Goal: Task Accomplishment & Management: Manage account settings

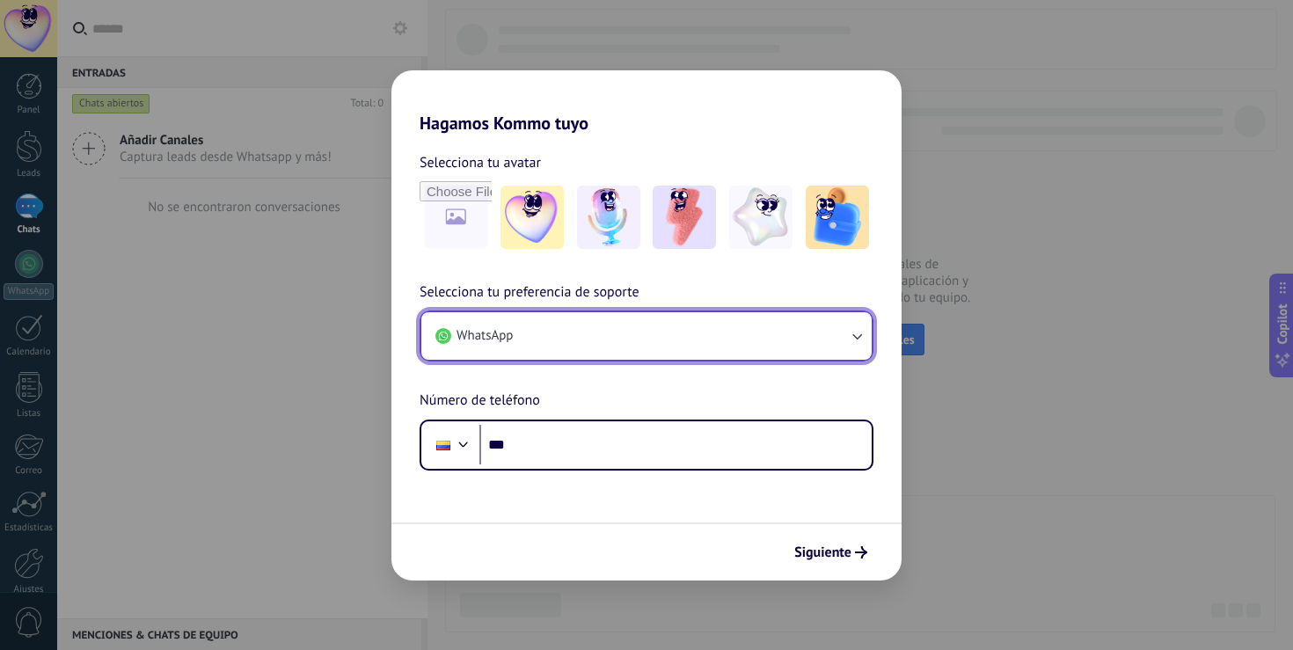
click at [670, 352] on button "WhatsApp" at bounding box center [646, 335] width 450 height 47
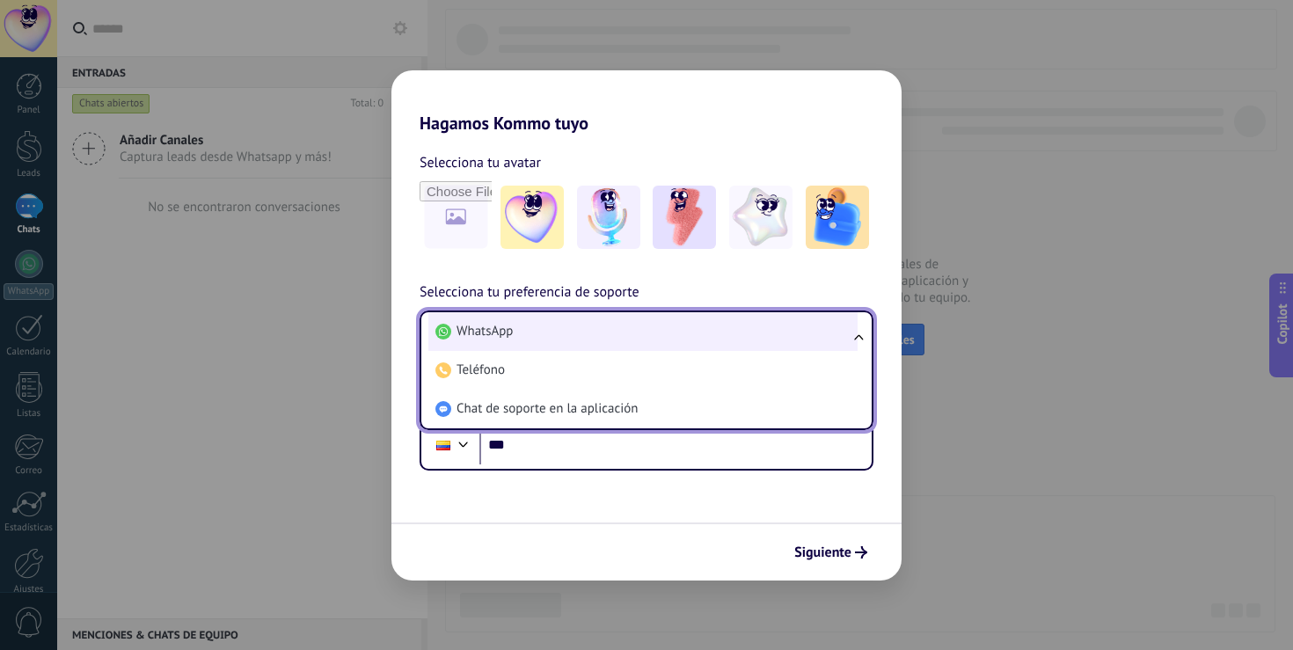
click at [520, 336] on li "WhatsApp" at bounding box center [642, 331] width 429 height 39
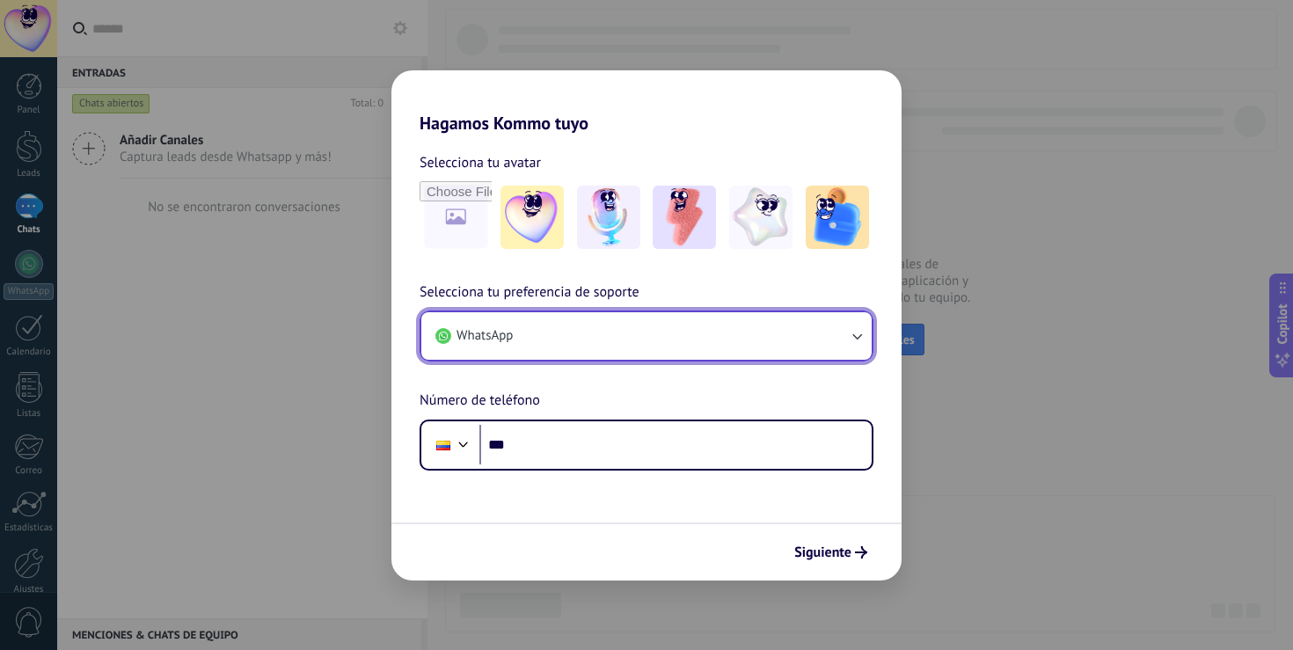
click at [542, 338] on button "WhatsApp" at bounding box center [646, 335] width 450 height 47
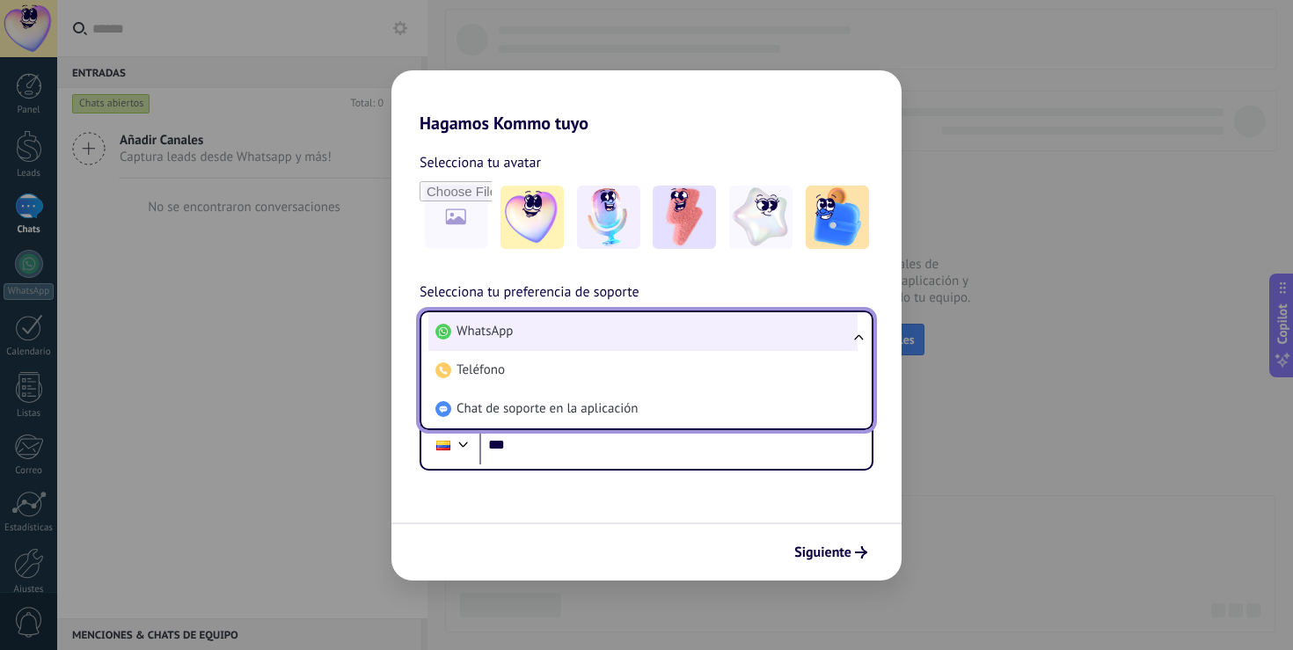
click at [541, 332] on li "WhatsApp" at bounding box center [642, 331] width 429 height 39
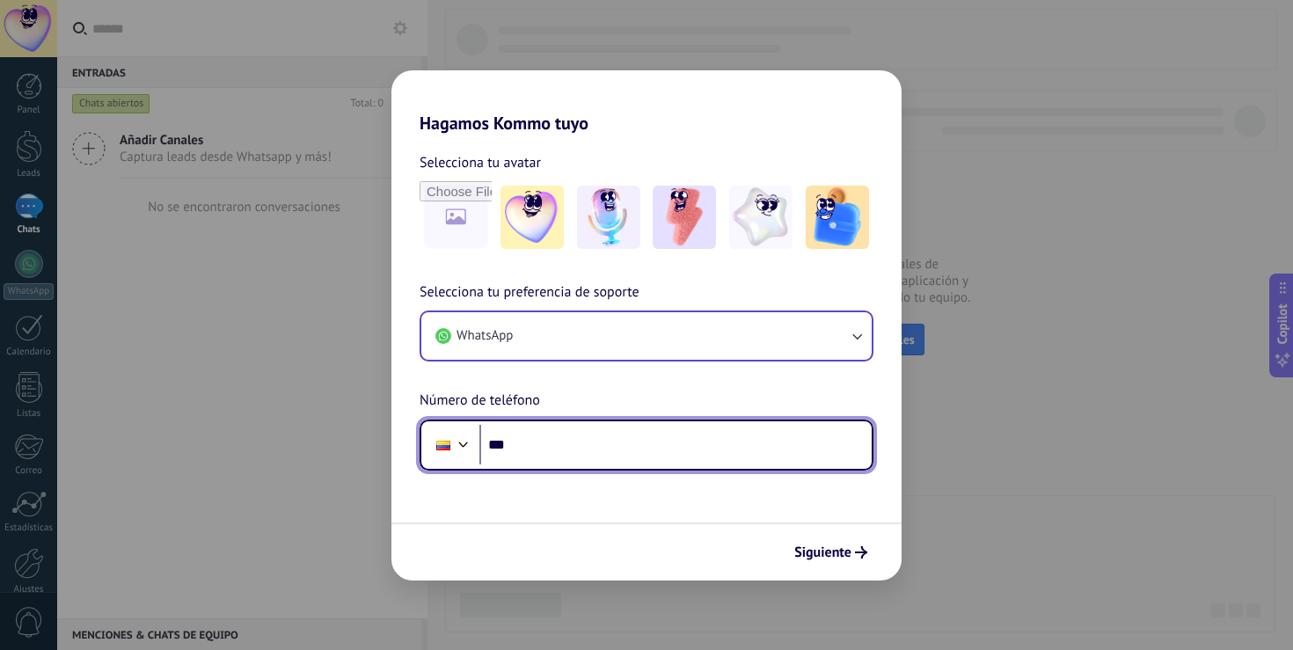
click at [535, 461] on input "***" at bounding box center [675, 445] width 392 height 40
type input "**********"
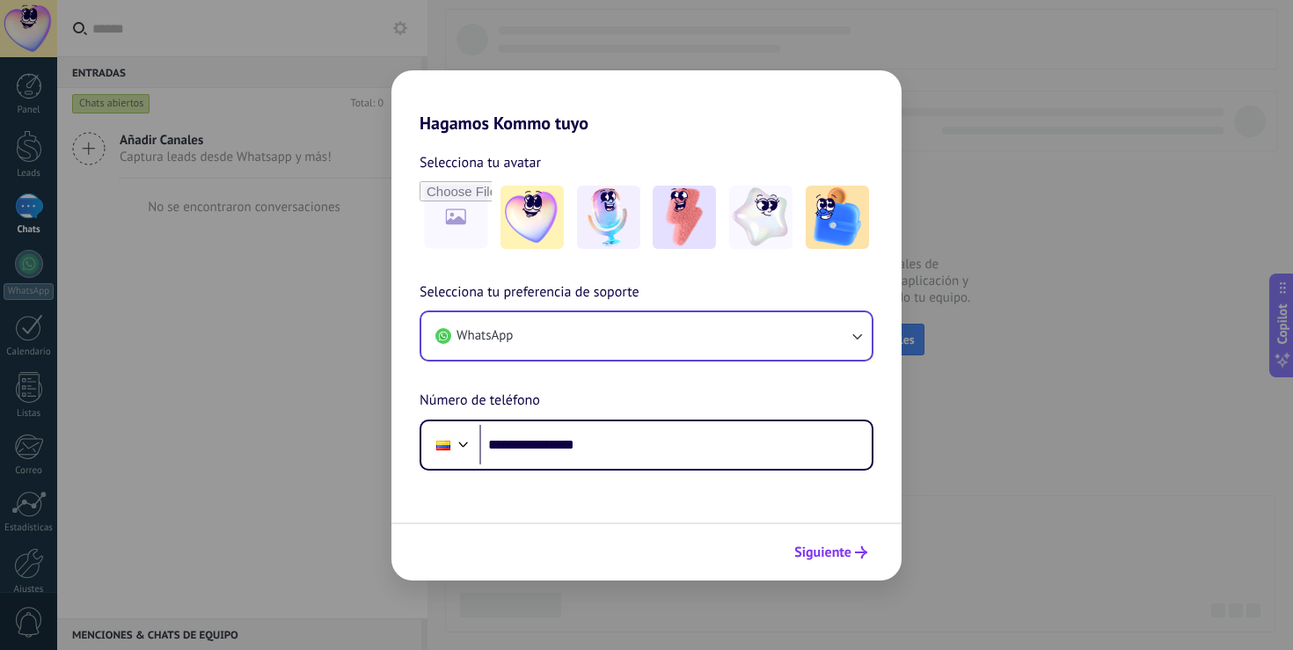
click at [846, 559] on span "Siguiente" at bounding box center [822, 552] width 57 height 12
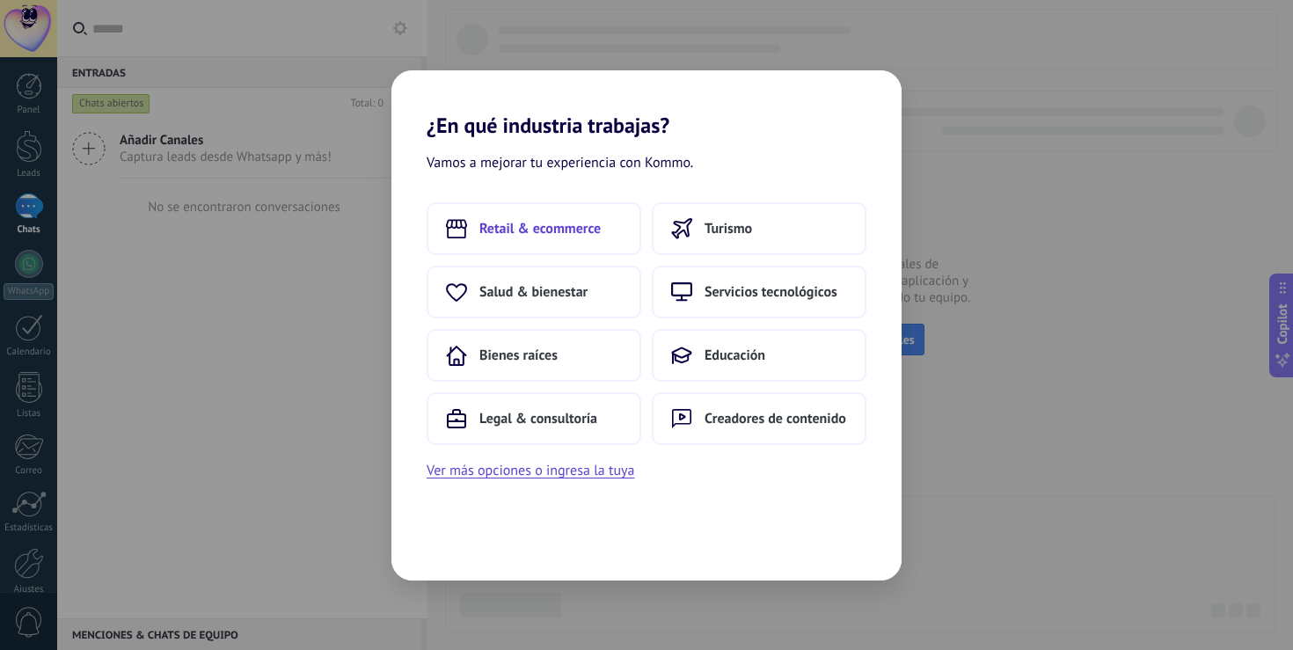
click at [508, 202] on button "Retail & ecommerce" at bounding box center [534, 228] width 215 height 53
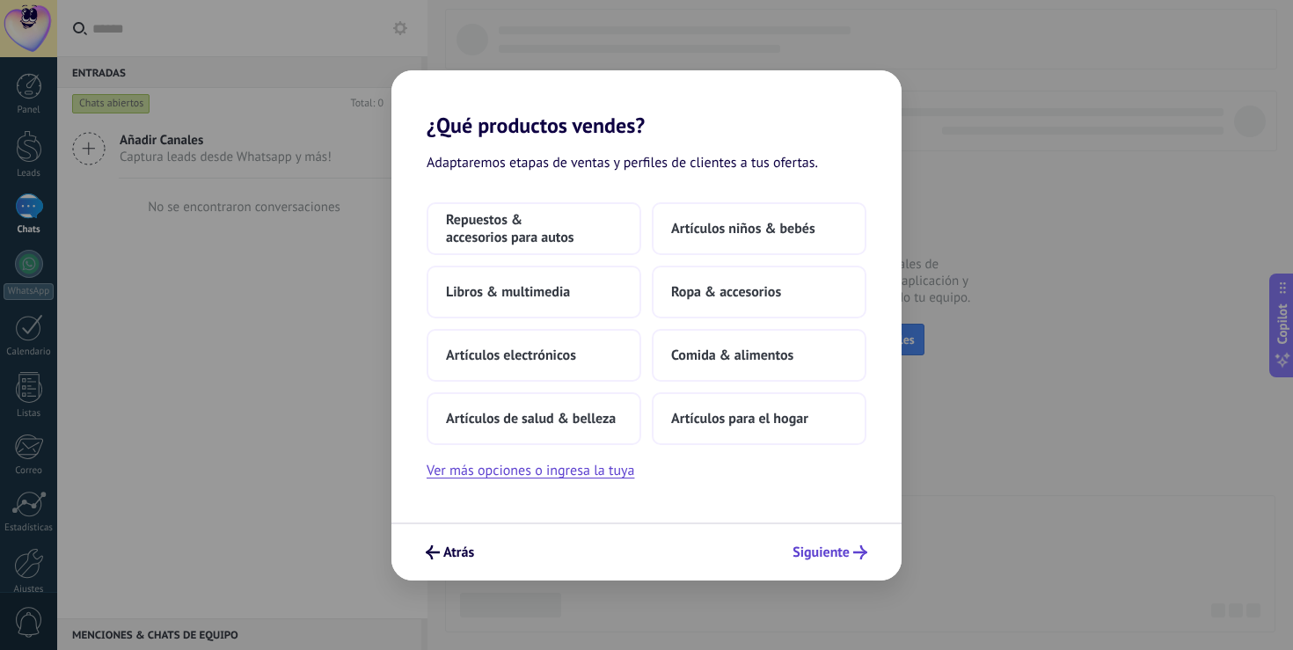
click at [808, 546] on span "Siguiente" at bounding box center [821, 552] width 57 height 12
click at [717, 419] on span "Artículos para el hogar" at bounding box center [739, 419] width 137 height 18
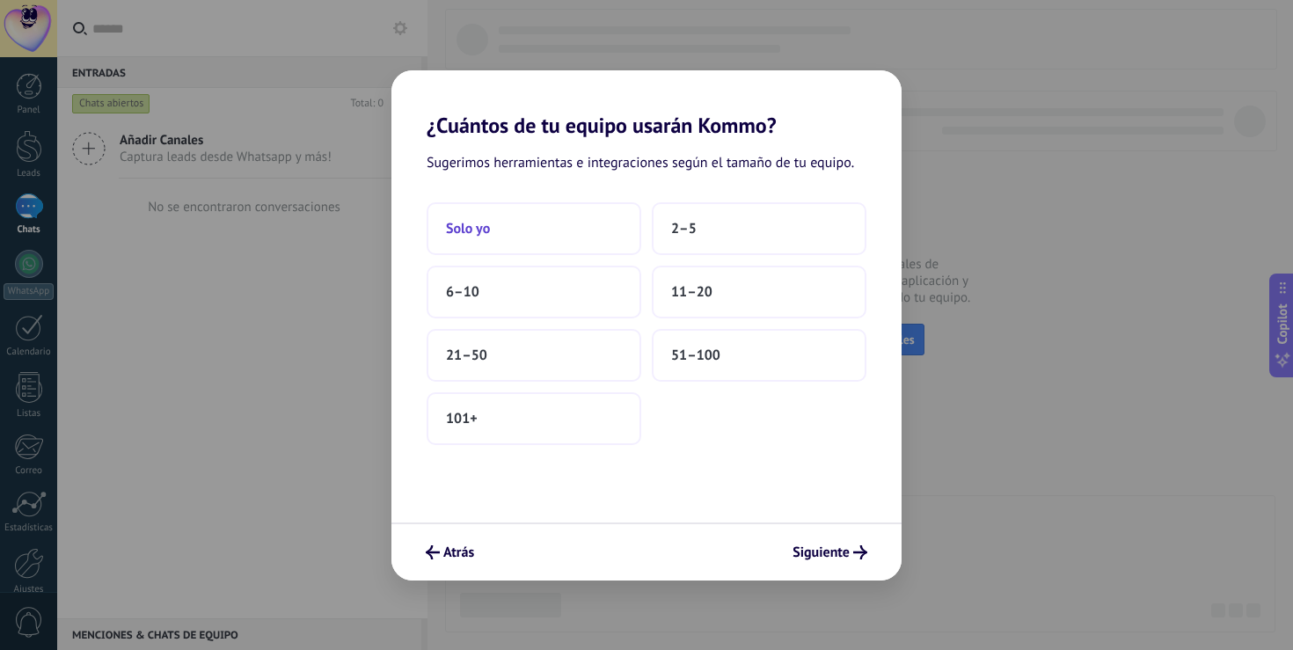
click at [581, 232] on button "Solo yo" at bounding box center [534, 228] width 215 height 53
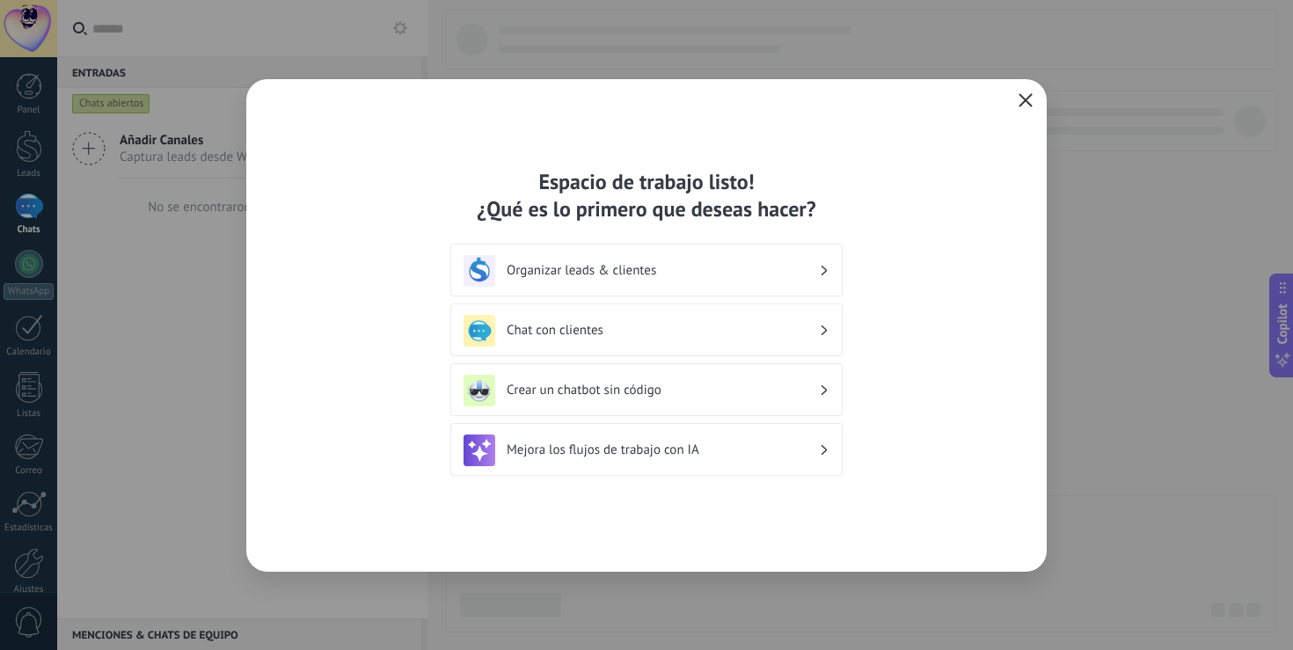
click at [1028, 102] on use "button" at bounding box center [1025, 99] width 13 height 13
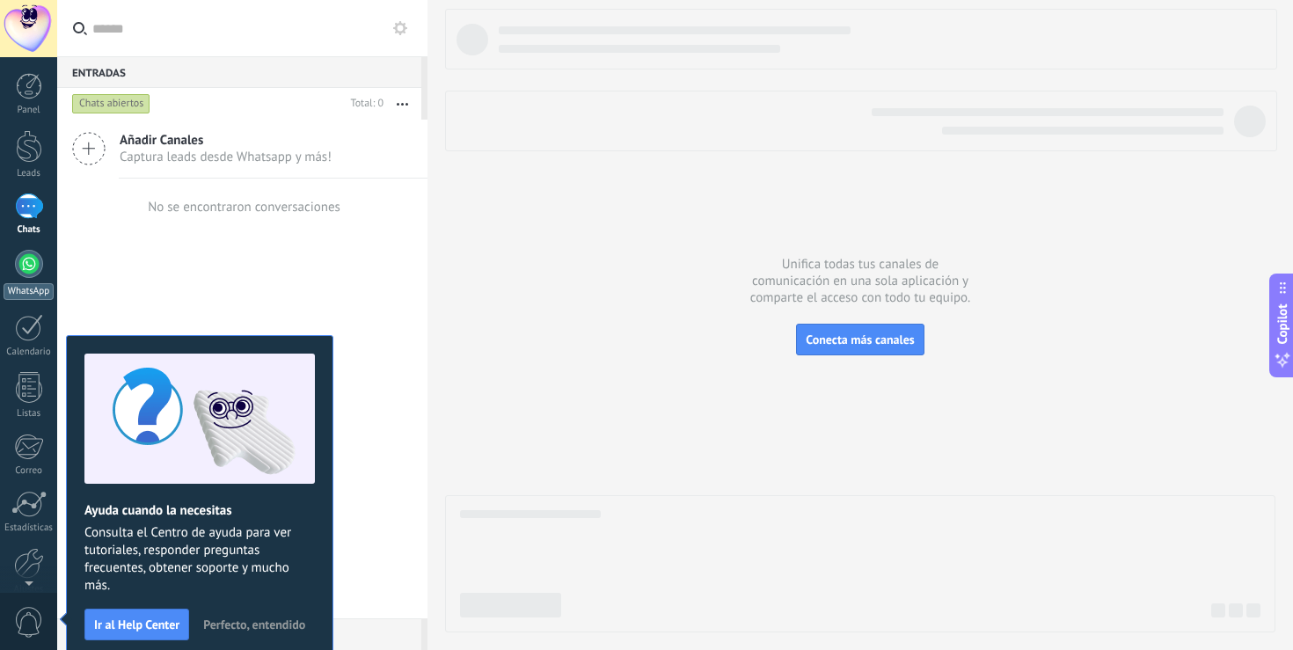
click at [29, 261] on div at bounding box center [29, 264] width 28 height 28
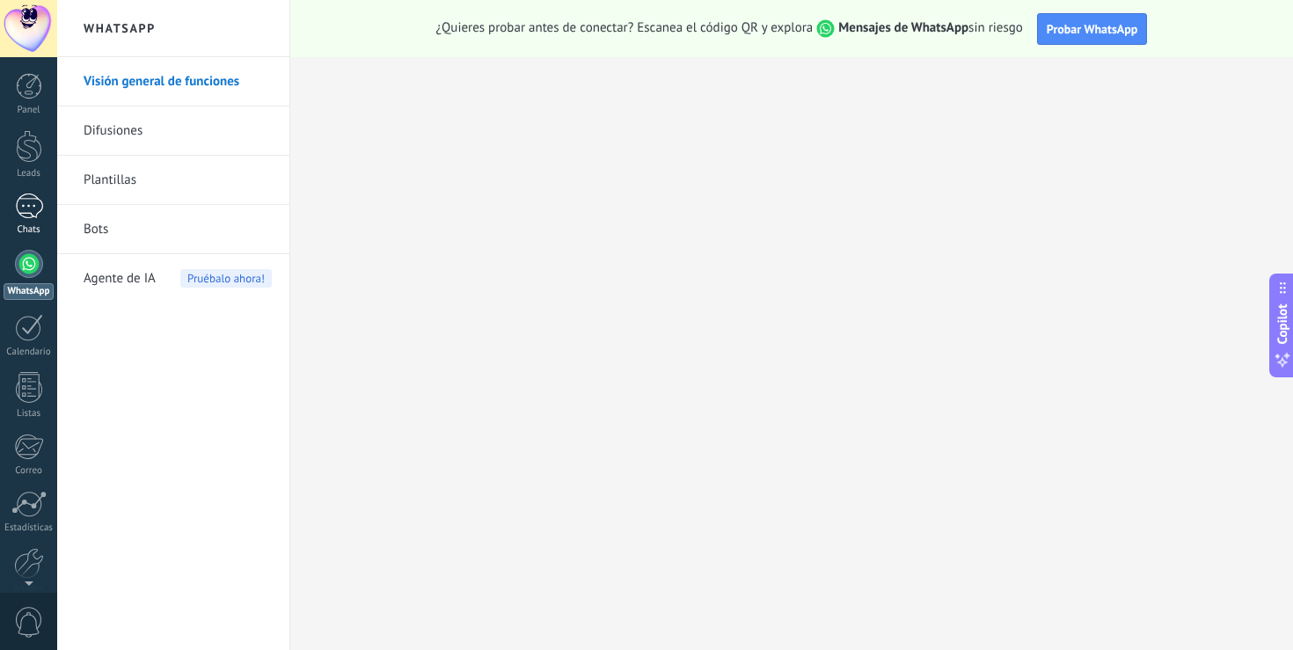
click at [28, 208] on div at bounding box center [29, 207] width 28 height 26
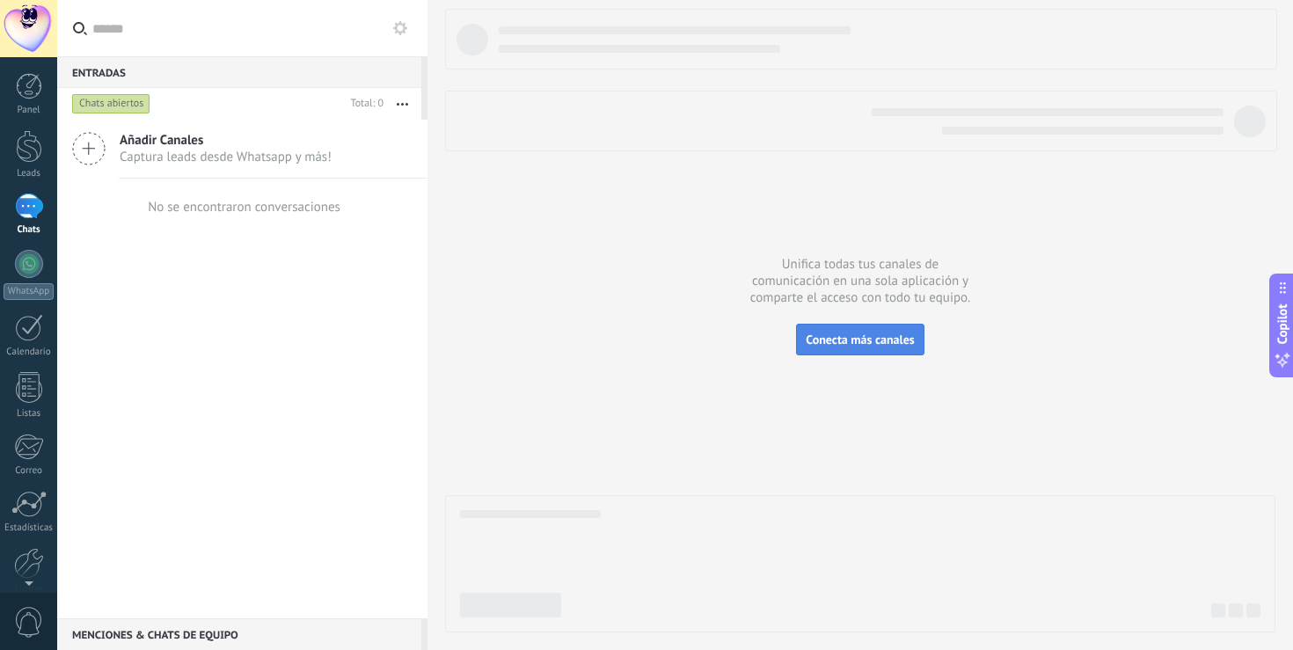
click at [844, 336] on span "Conecta más canales" at bounding box center [860, 340] width 108 height 16
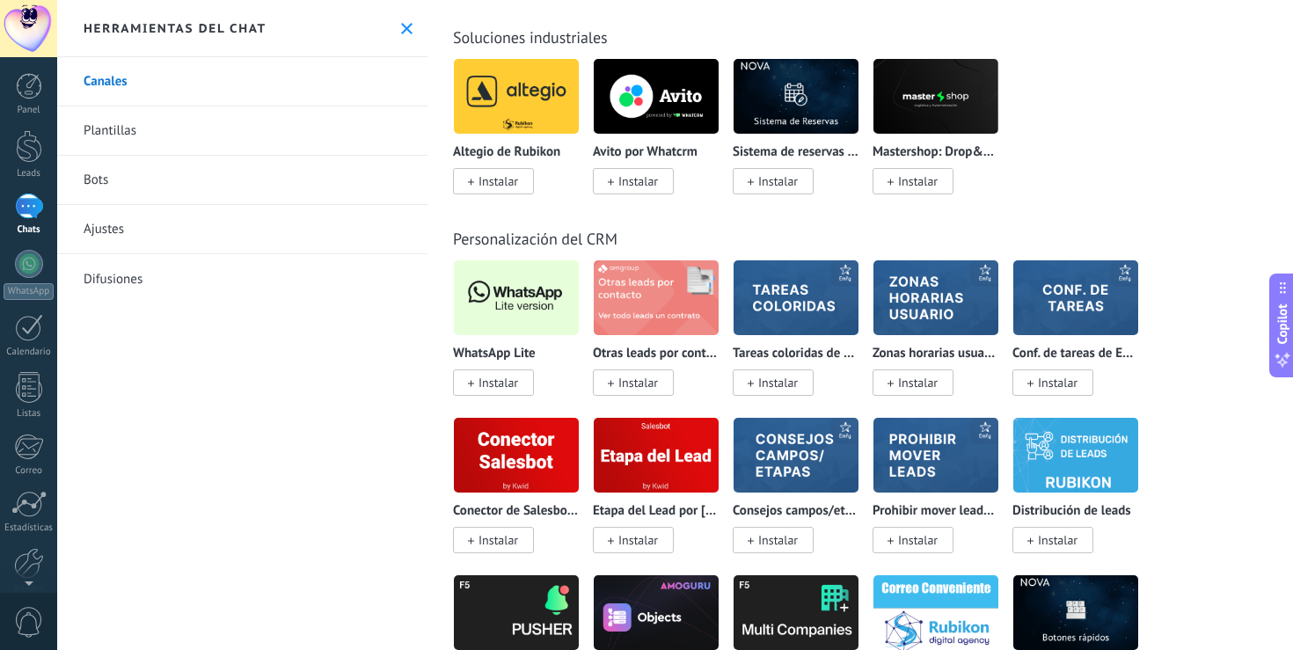
scroll to position [4202, 0]
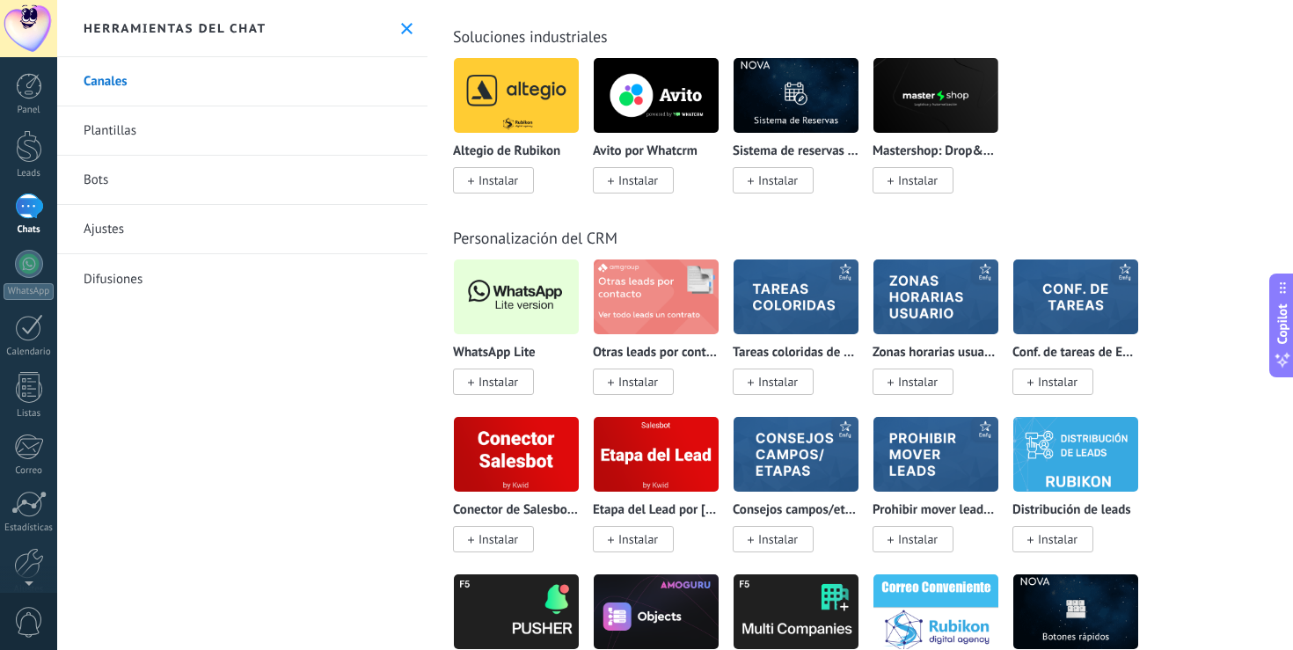
click at [486, 390] on span "Instalar" at bounding box center [498, 382] width 40 height 16
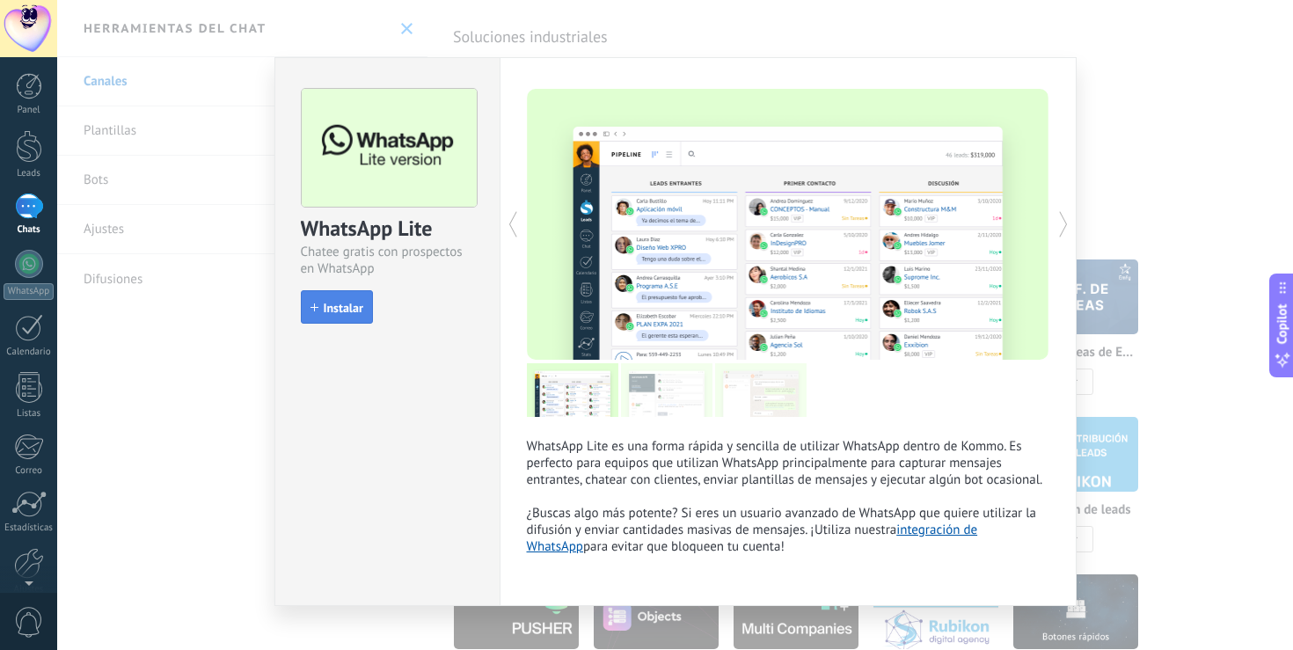
click at [336, 310] on span "Instalar" at bounding box center [344, 308] width 40 height 12
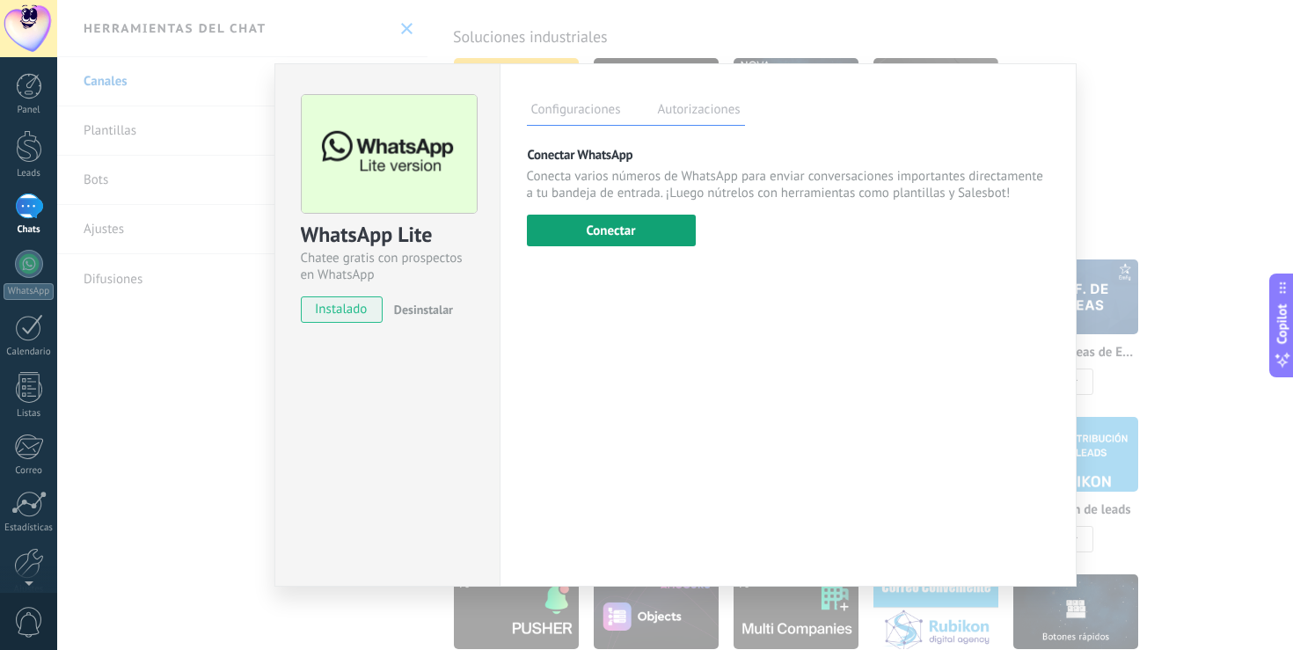
click at [595, 234] on button "Conectar" at bounding box center [611, 231] width 169 height 32
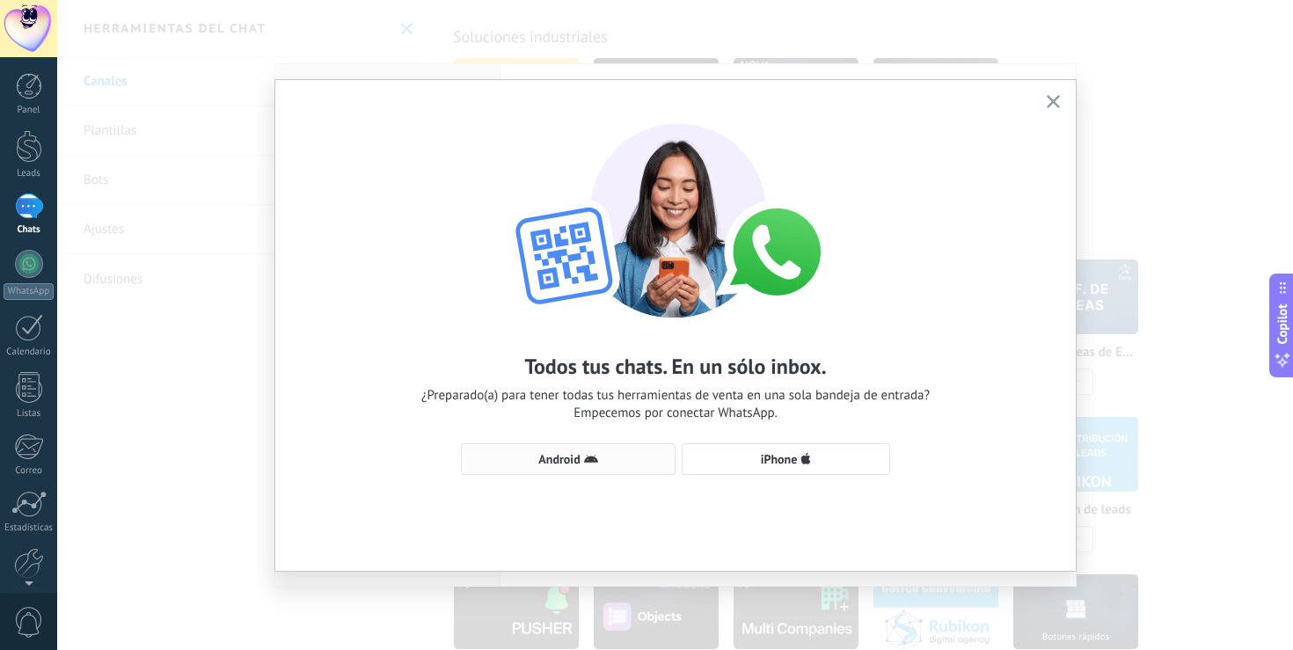
click at [573, 461] on span "Android" at bounding box center [558, 459] width 41 height 12
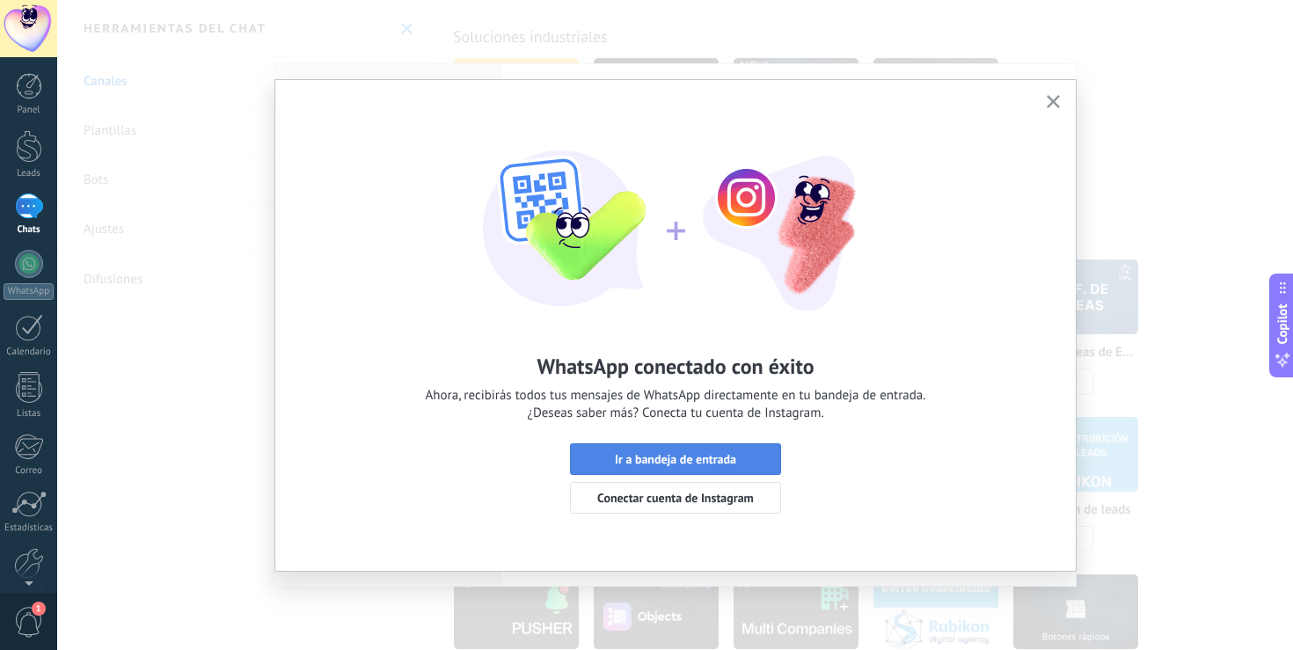
click at [655, 459] on span "Ir a bandeja de entrada" at bounding box center [675, 459] width 121 height 12
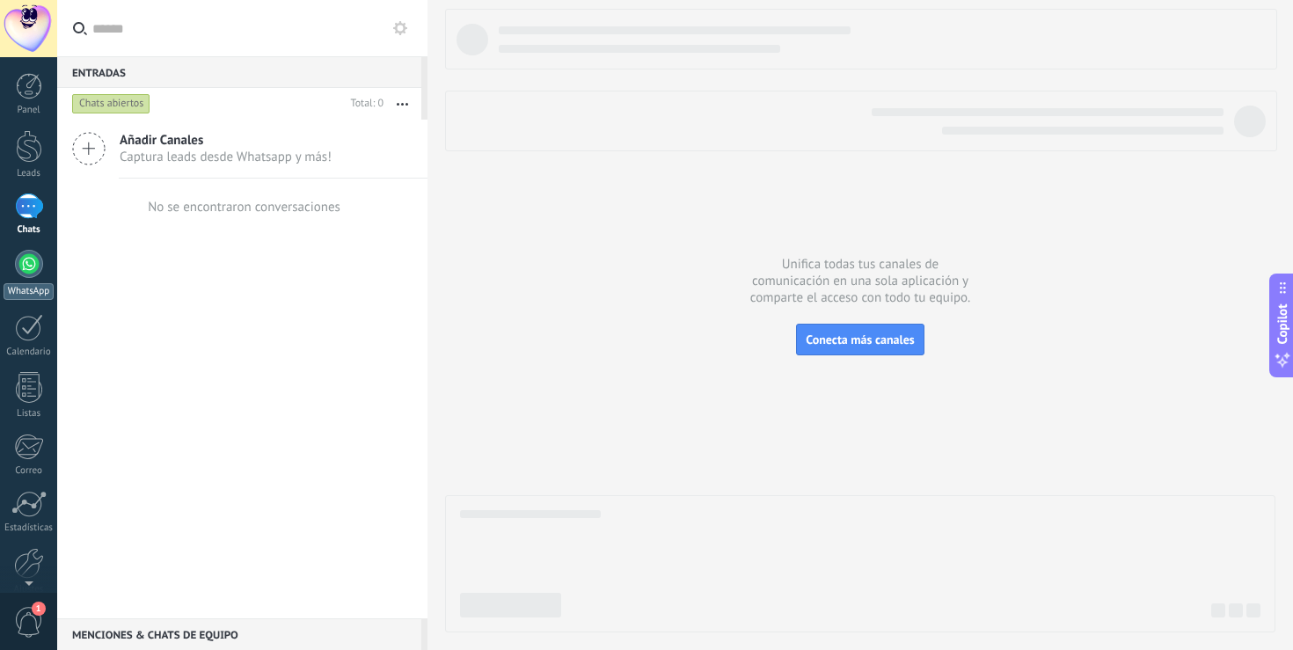
click at [22, 266] on div at bounding box center [29, 264] width 28 height 28
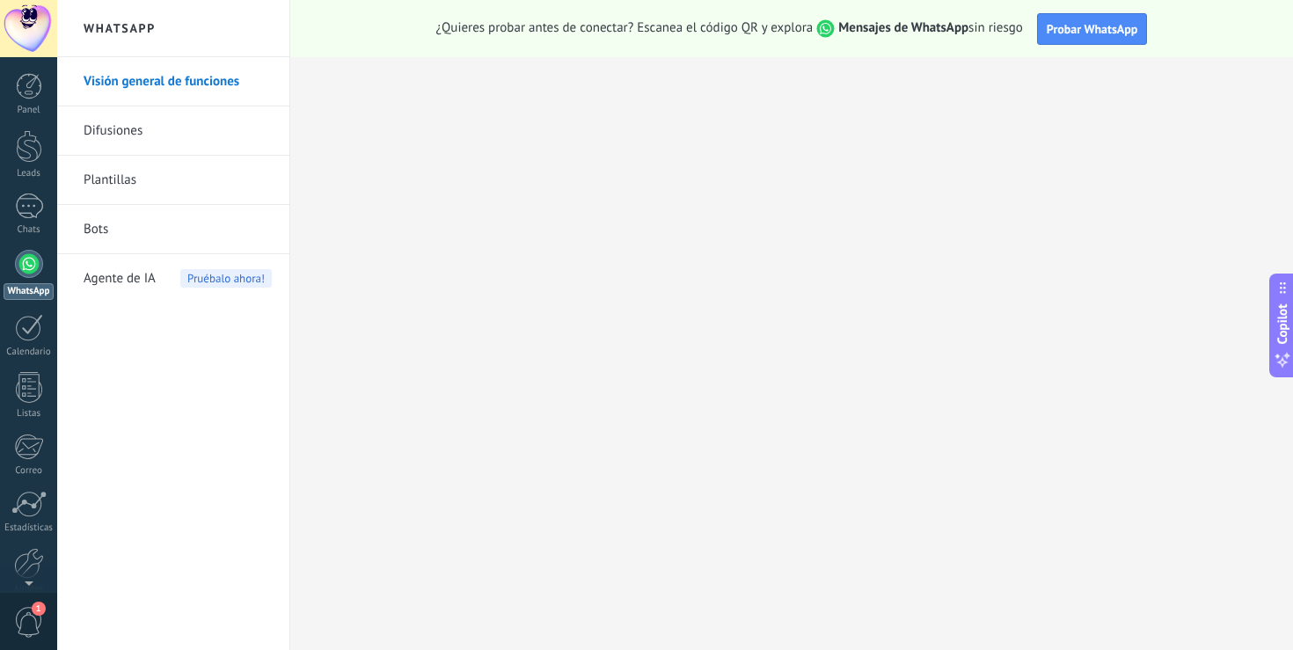
click at [33, 269] on div at bounding box center [29, 264] width 28 height 28
click at [31, 194] on div at bounding box center [29, 207] width 28 height 26
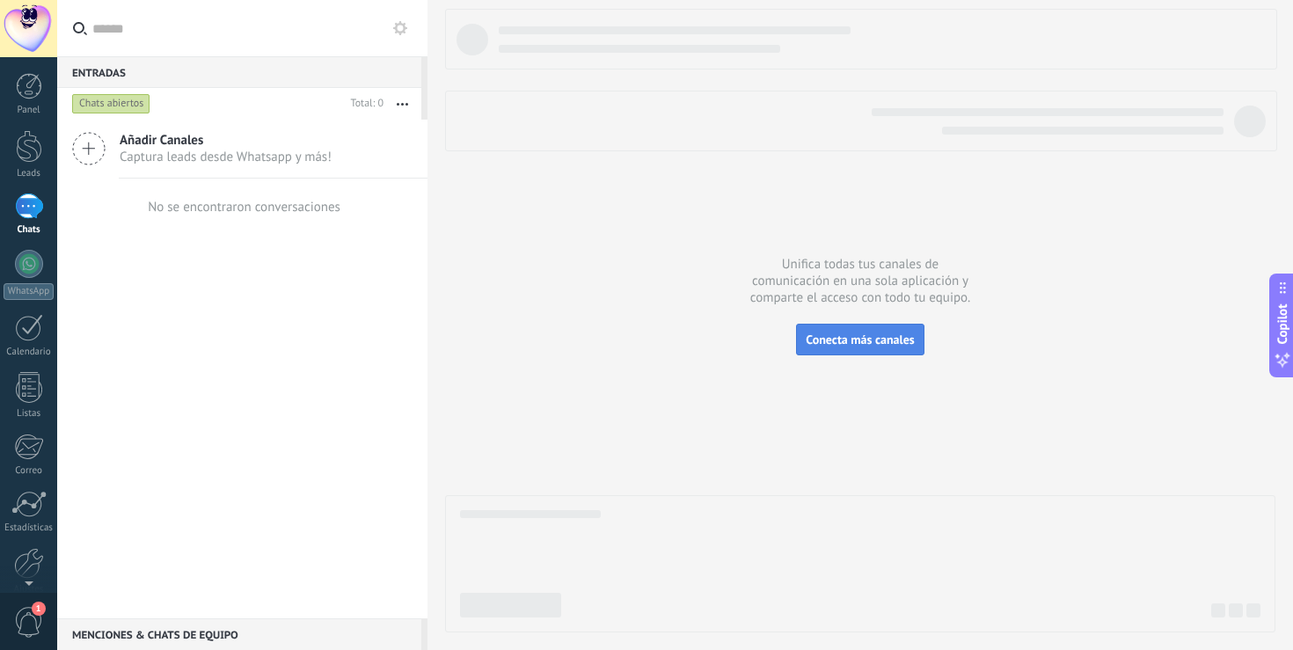
click at [849, 341] on span "Conecta más canales" at bounding box center [860, 340] width 108 height 16
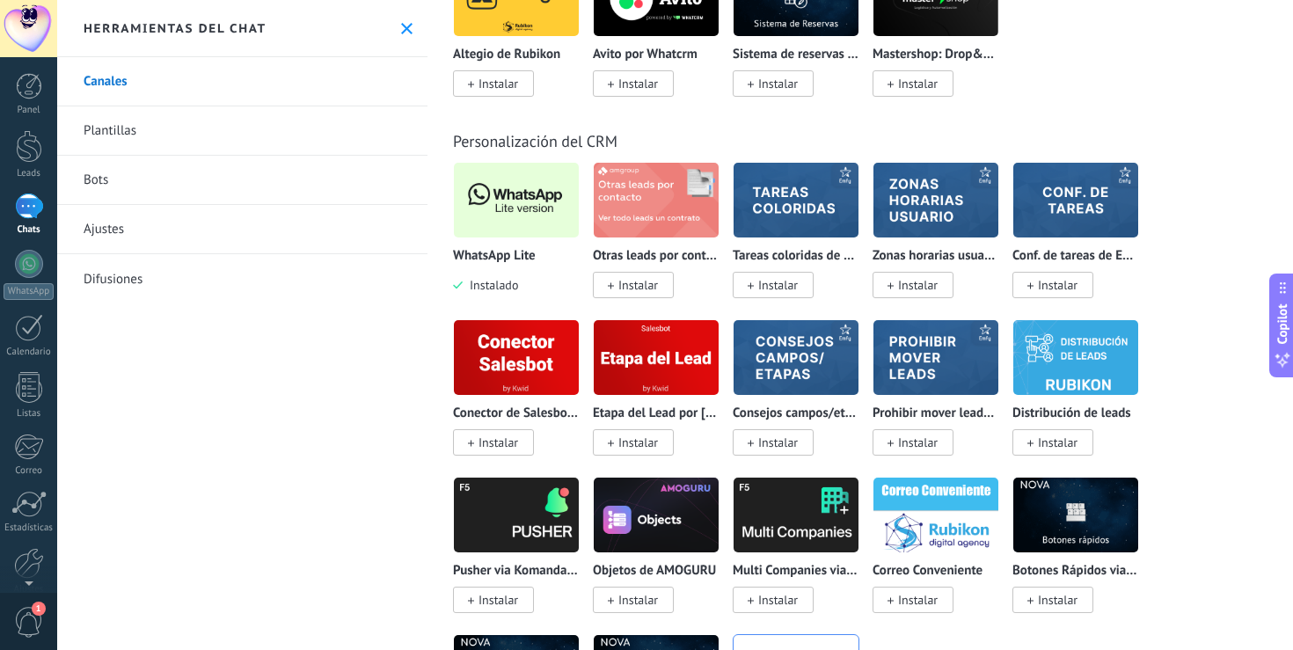
scroll to position [4248, 0]
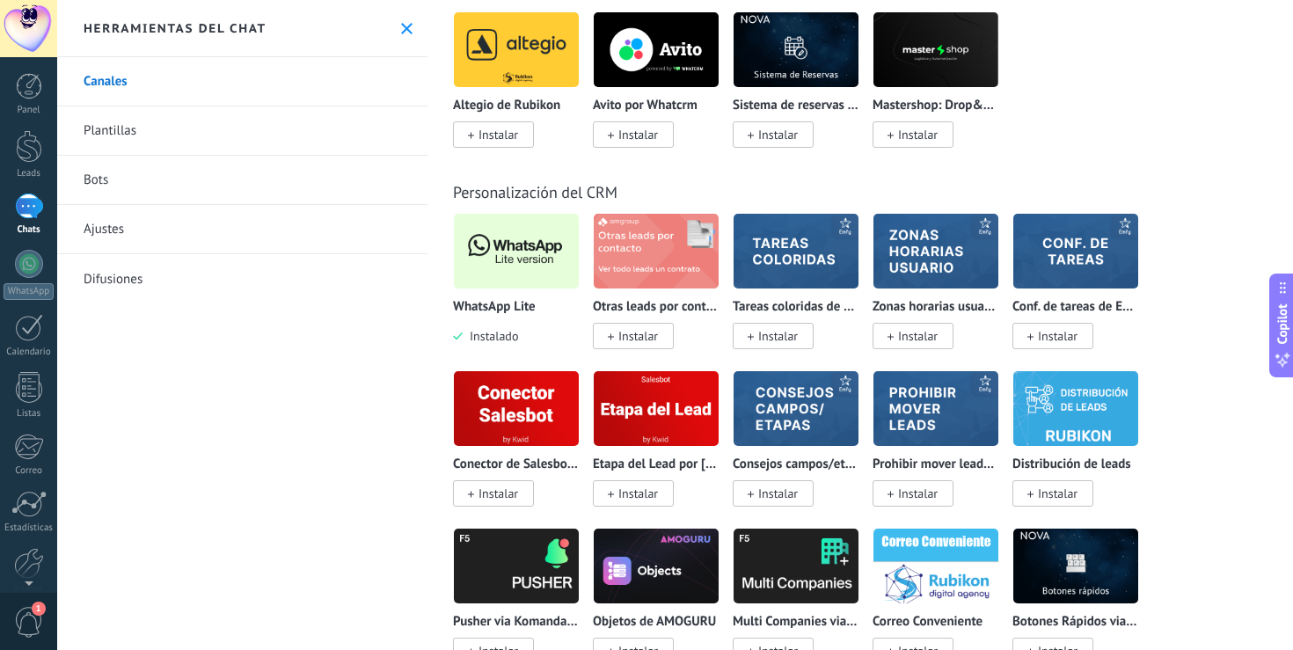
drag, startPoint x: 522, startPoint y: 470, endPoint x: 522, endPoint y: 425, distance: 44.9
click at [522, 467] on div "Conector de Salesbot por KWID Instalar" at bounding box center [516, 436] width 127 height 132
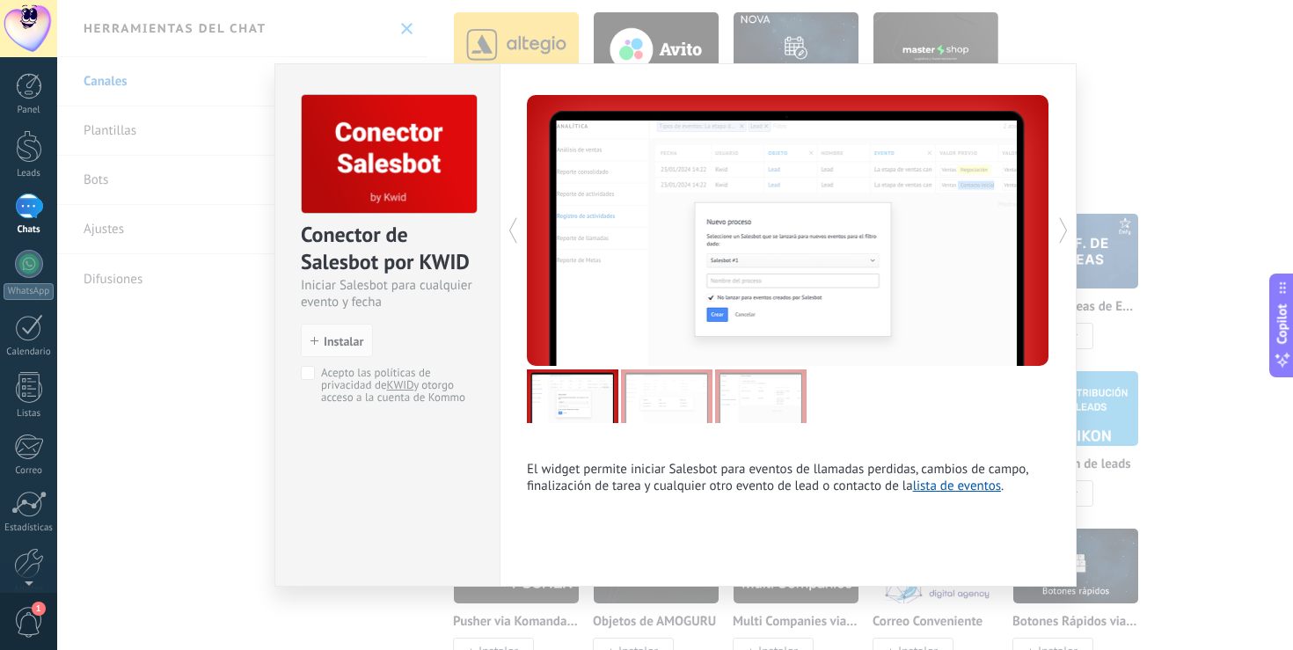
click at [1136, 36] on div "Conector de Salesbot por KWID Iniciar Salesbot para cualquier evento y fecha in…" at bounding box center [675, 325] width 1236 height 650
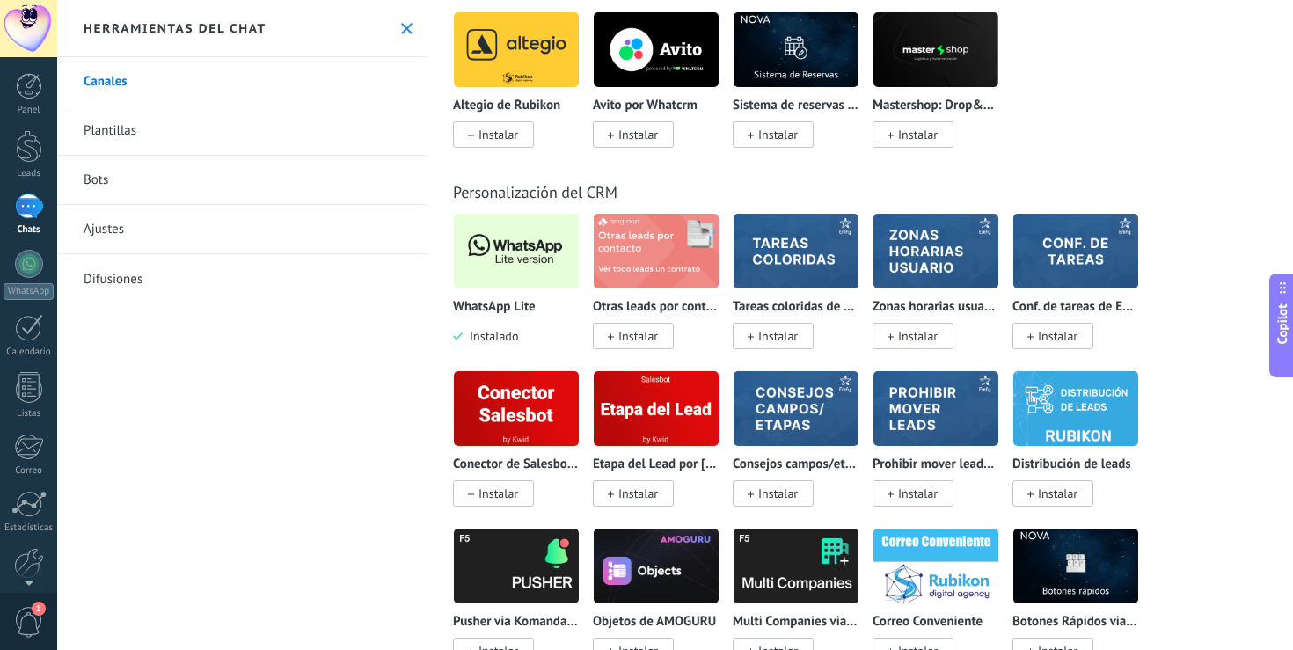
click at [494, 273] on img at bounding box center [516, 250] width 125 height 85
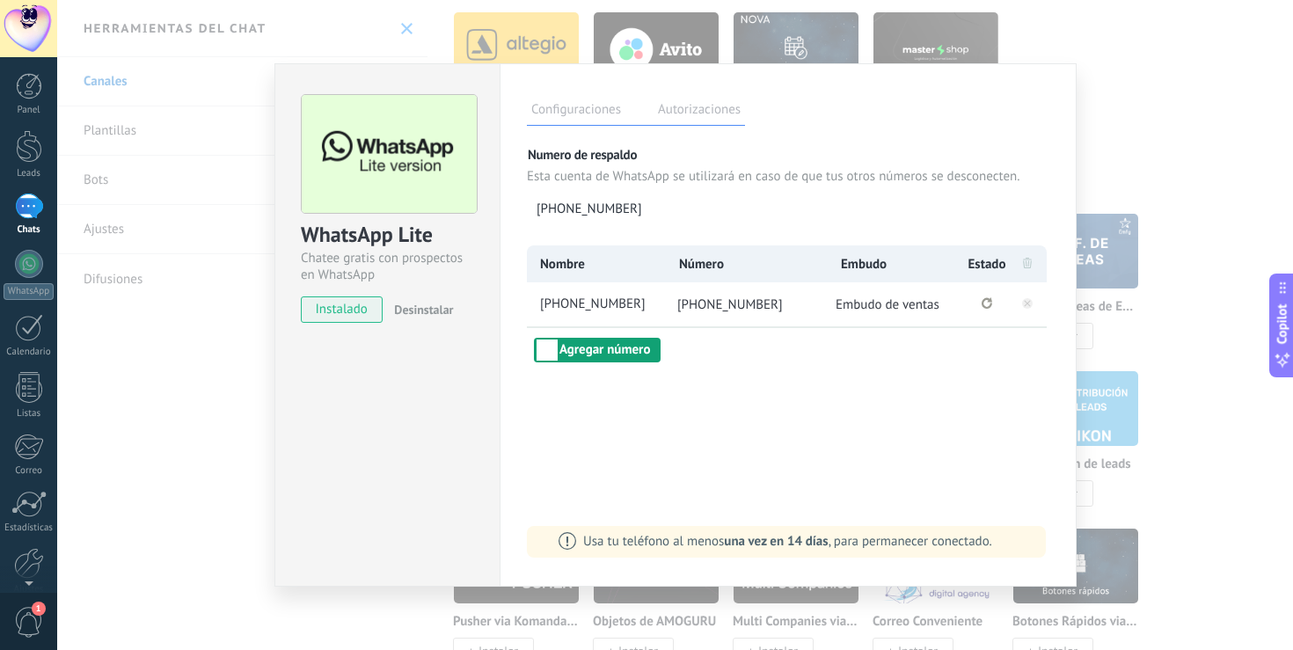
click at [591, 347] on button "Agregar número" at bounding box center [597, 350] width 127 height 25
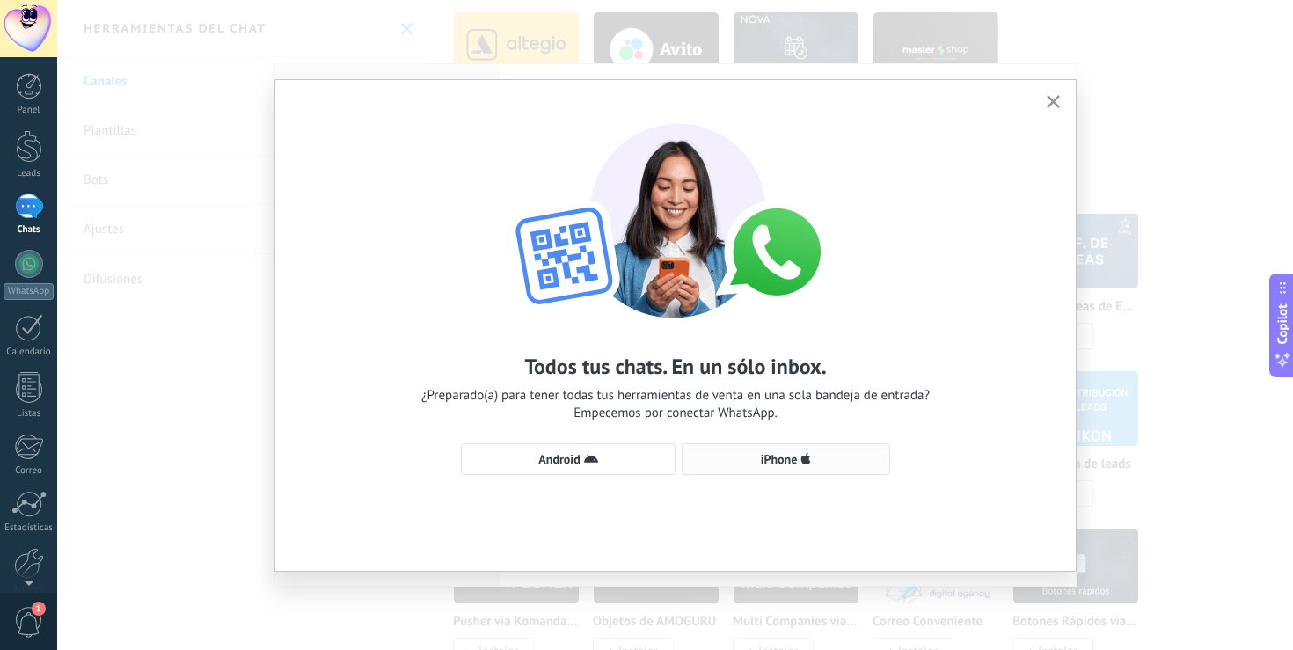
click at [722, 460] on span "iPhone" at bounding box center [785, 459] width 189 height 14
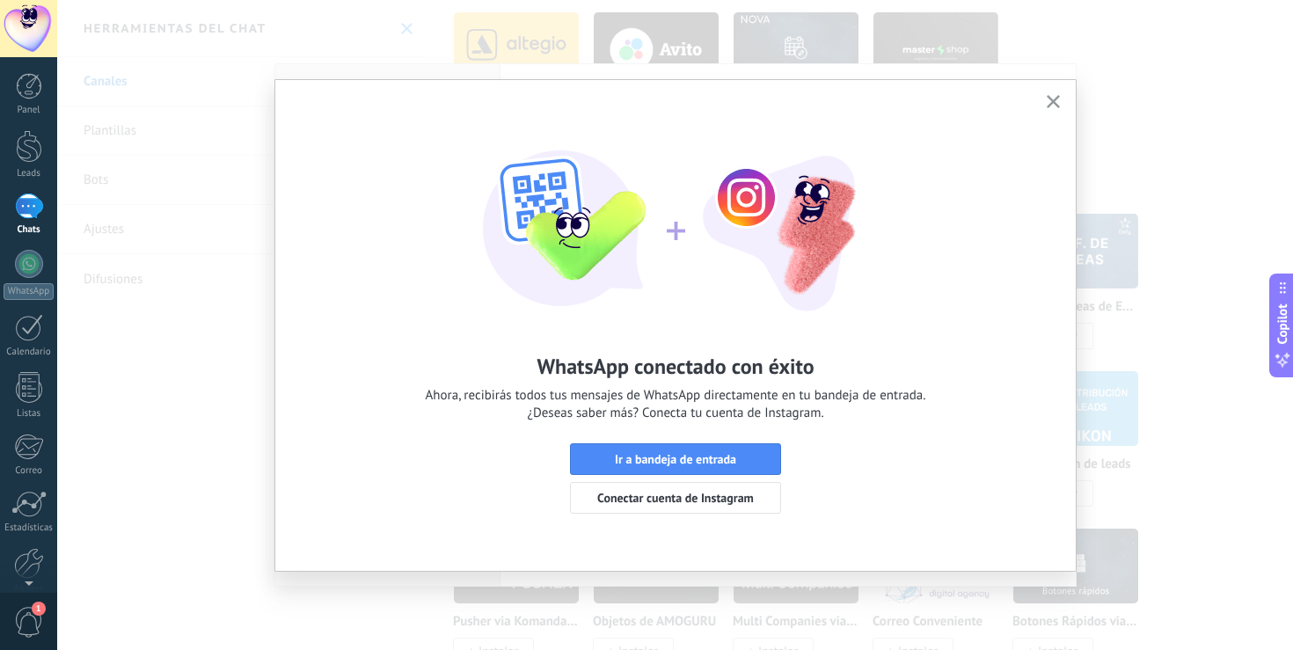
click at [722, 460] on span "Ir a bandeja de entrada" at bounding box center [675, 459] width 121 height 12
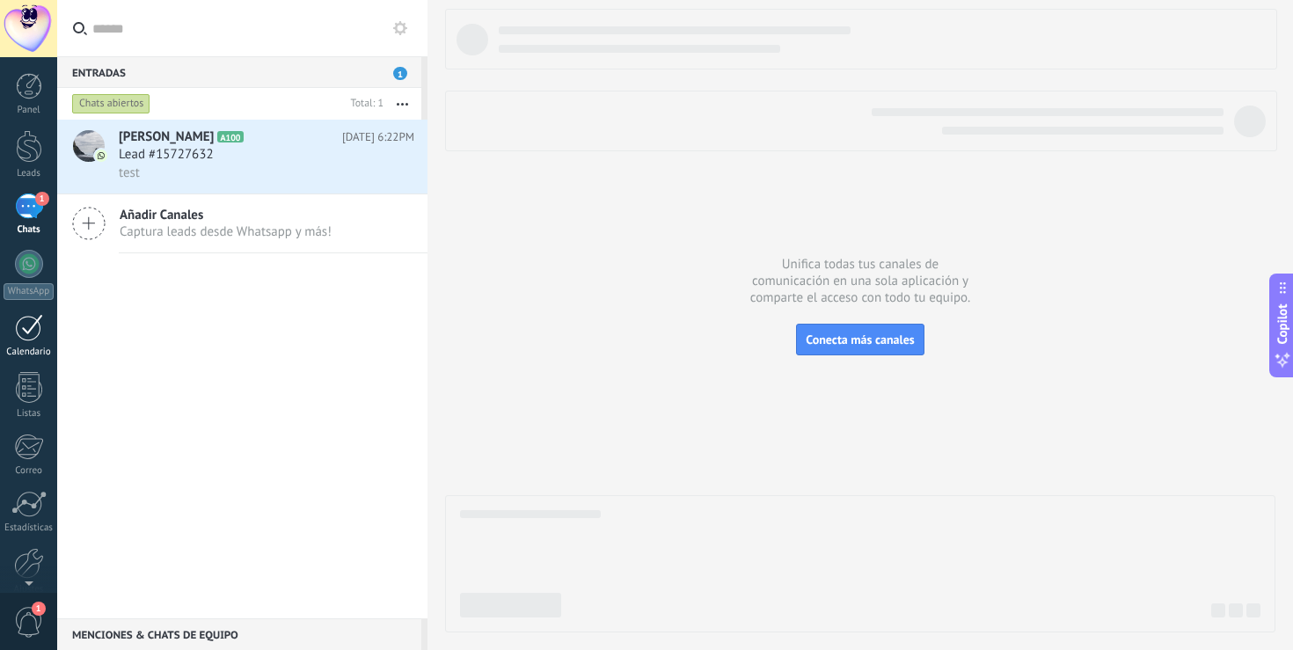
scroll to position [82, 0]
click at [30, 493] on div at bounding box center [29, 481] width 30 height 31
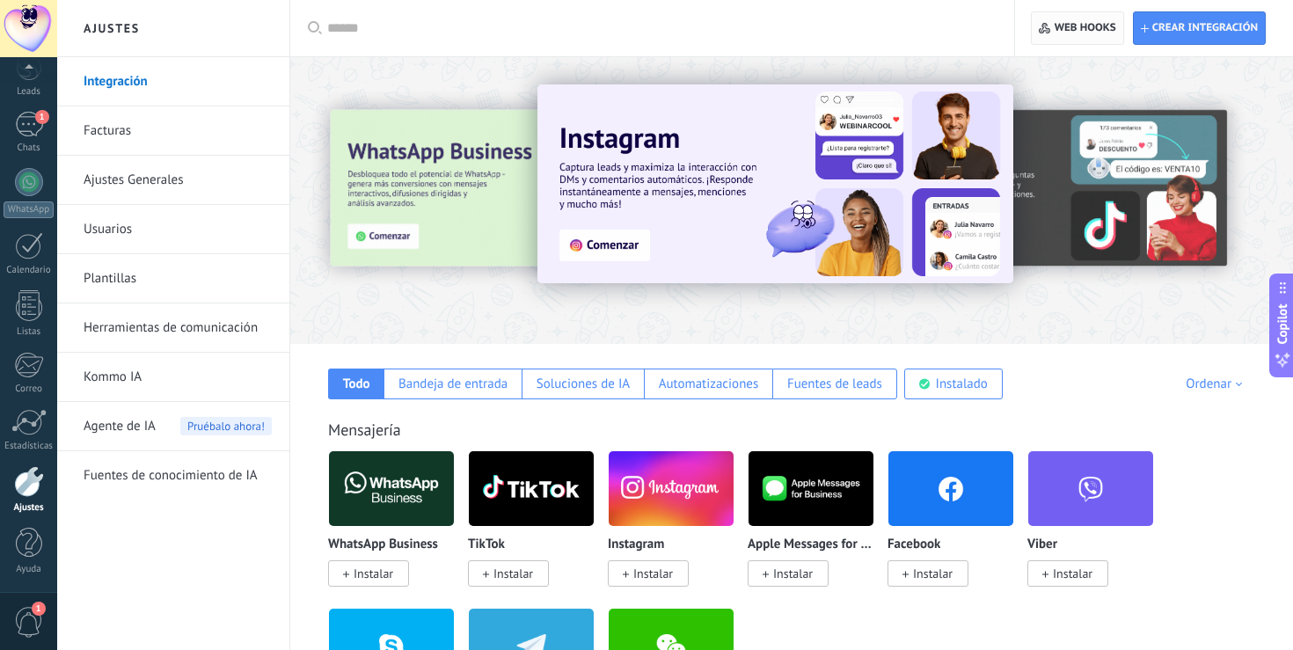
click at [1077, 29] on span "Web hooks 0" at bounding box center [1086, 28] width 62 height 14
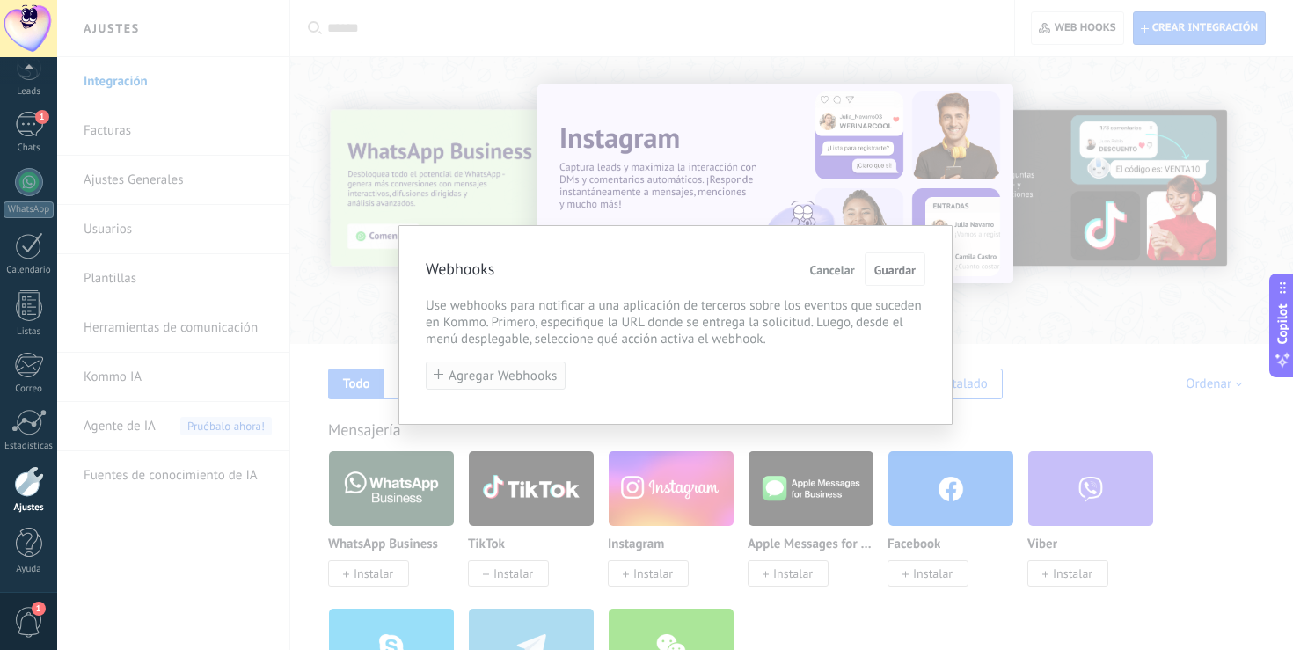
click at [481, 374] on span "Agregar Webhooks" at bounding box center [503, 375] width 109 height 13
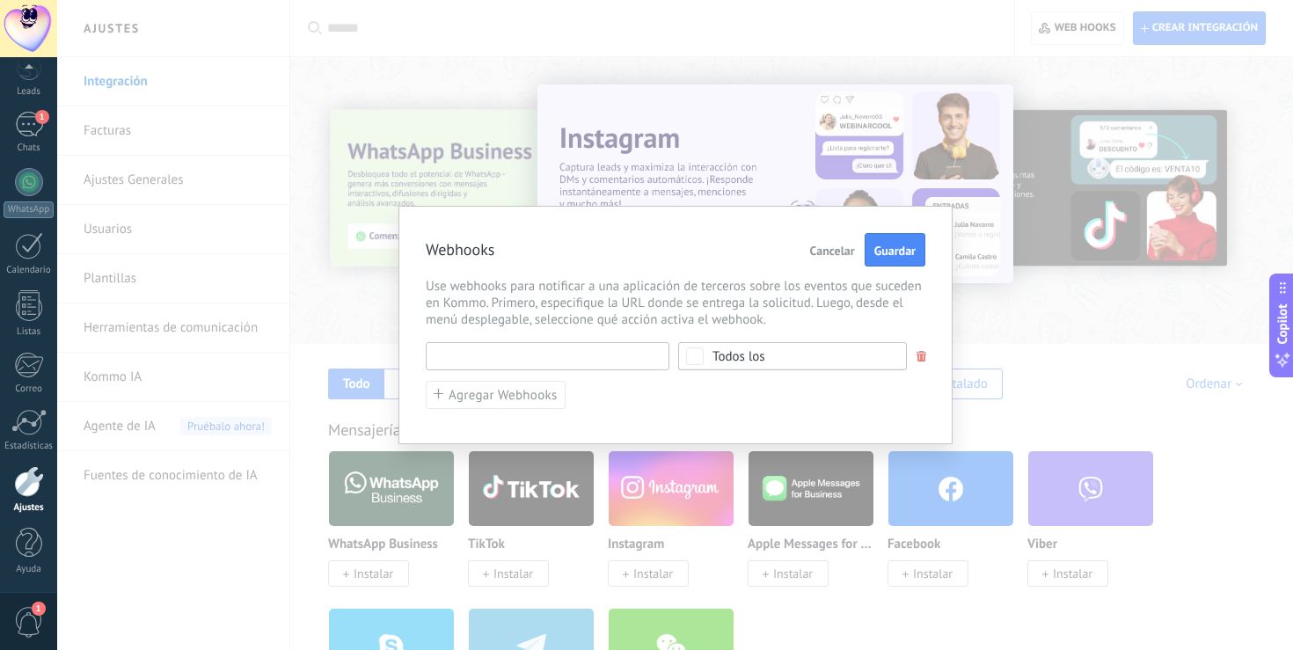
click at [495, 362] on input "text" at bounding box center [548, 356] width 244 height 28
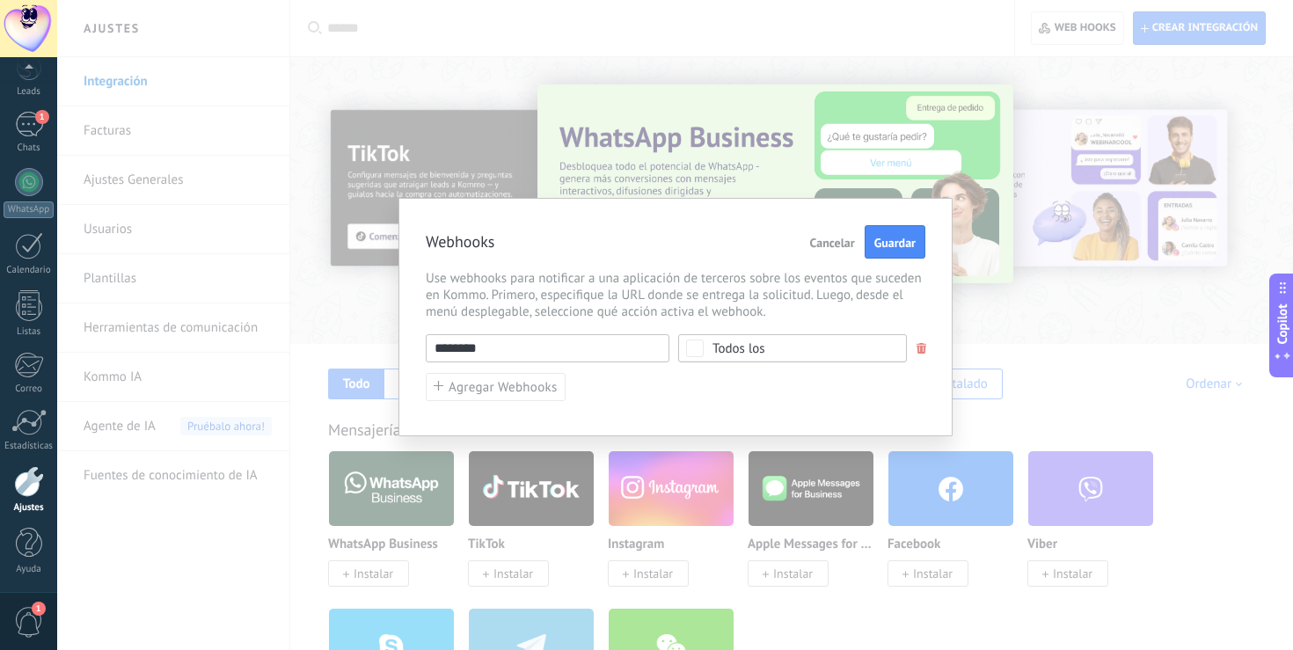
click at [546, 362] on input "********" at bounding box center [548, 348] width 244 height 28
drag, startPoint x: 525, startPoint y: 348, endPoint x: 279, endPoint y: 348, distance: 246.3
click at [280, 348] on div "Webhooks Cancelar Guardar Use webhooks para notificar a una aplicación de terce…" at bounding box center [675, 325] width 1236 height 650
paste input "**********"
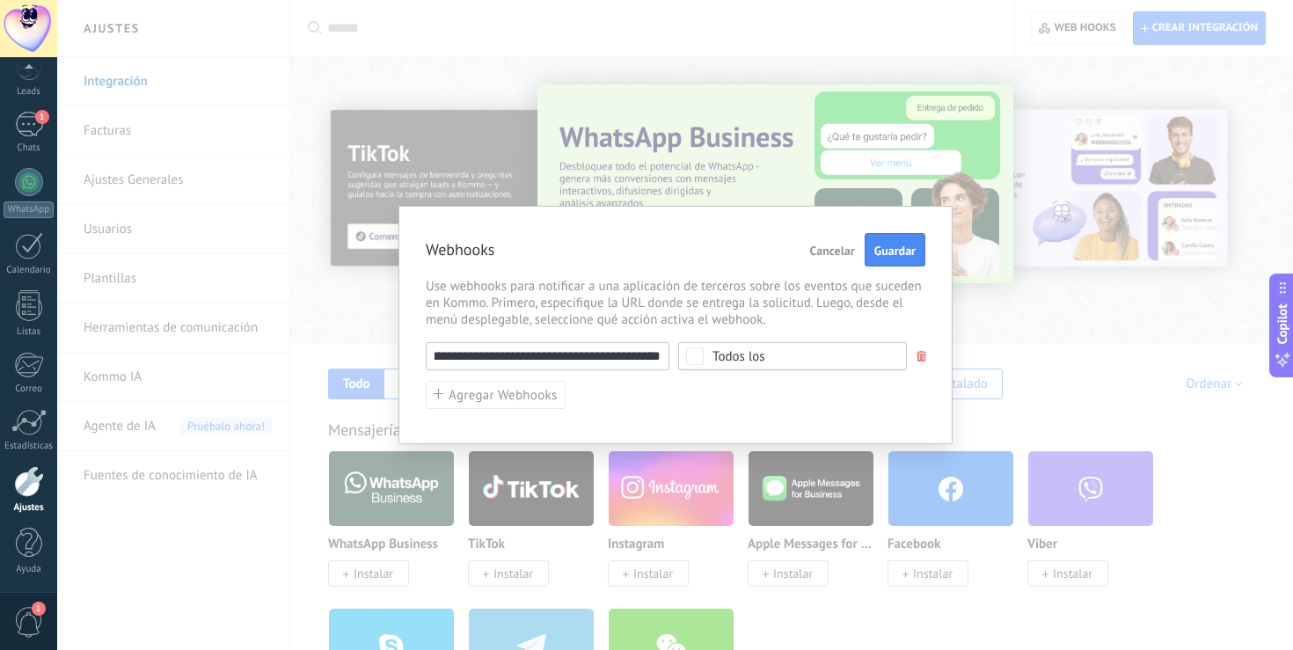
type input "**********"
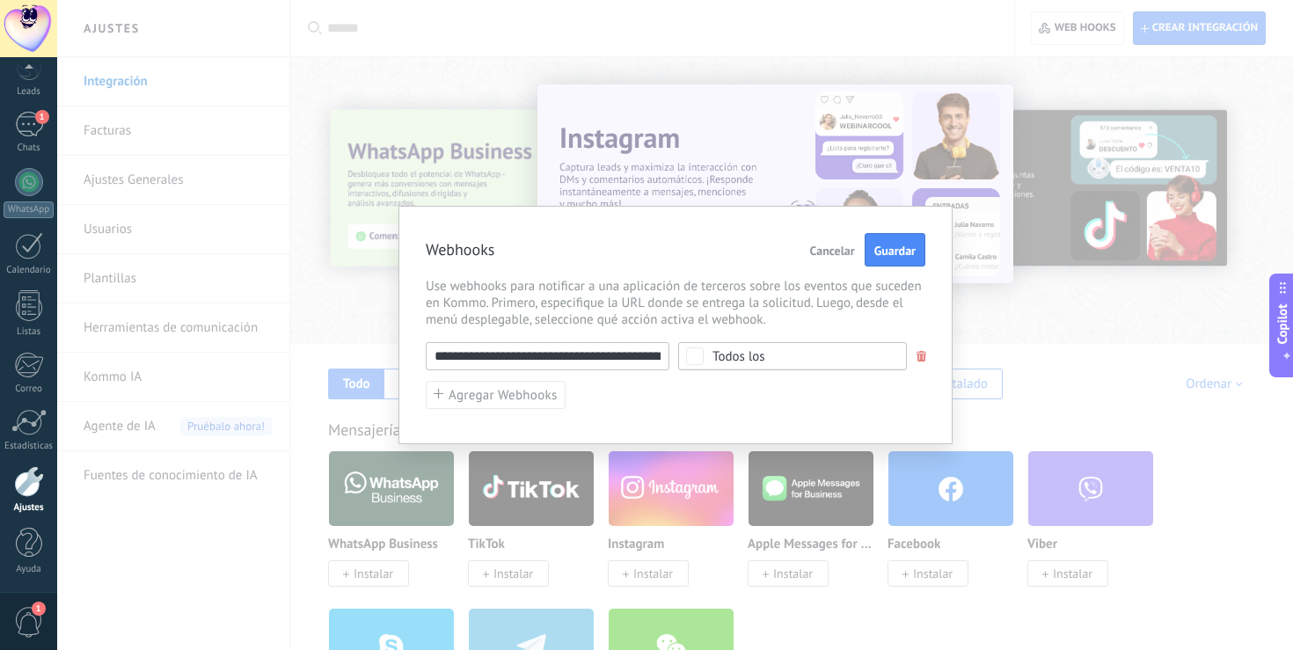
click at [716, 380] on div "**********" at bounding box center [676, 376] width 500 height 68
click at [883, 248] on span "Guardar" at bounding box center [894, 251] width 41 height 12
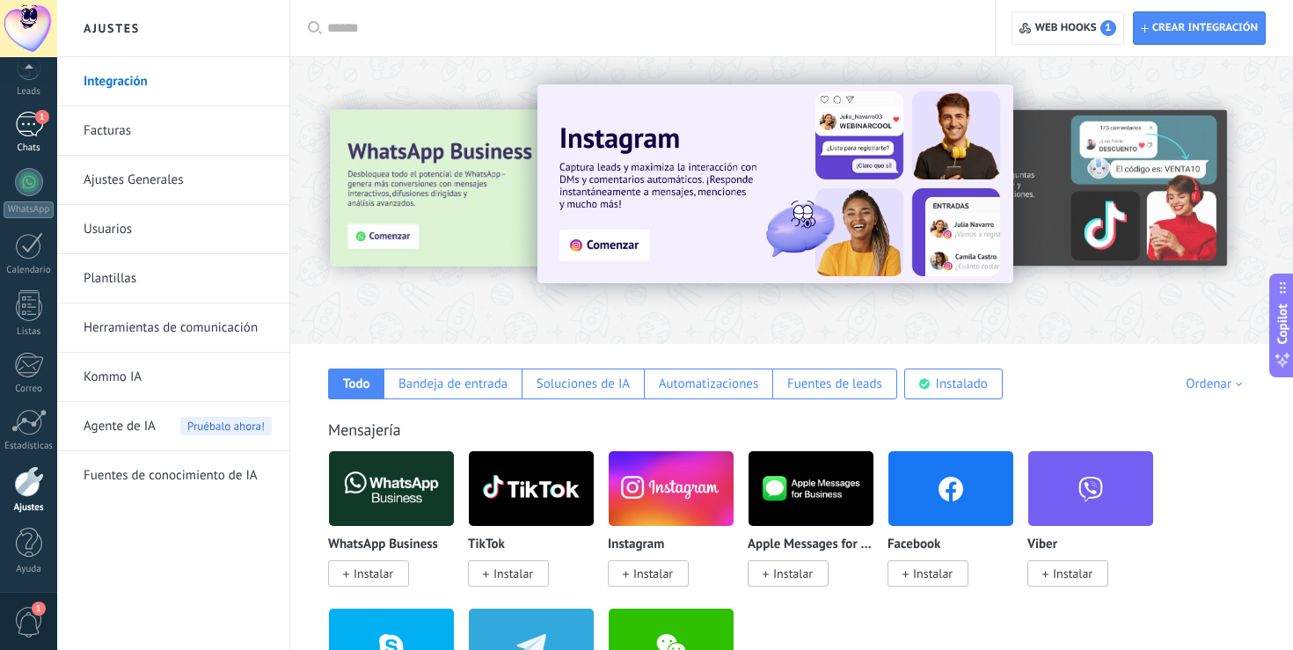
click at [30, 135] on div "1" at bounding box center [29, 125] width 28 height 26
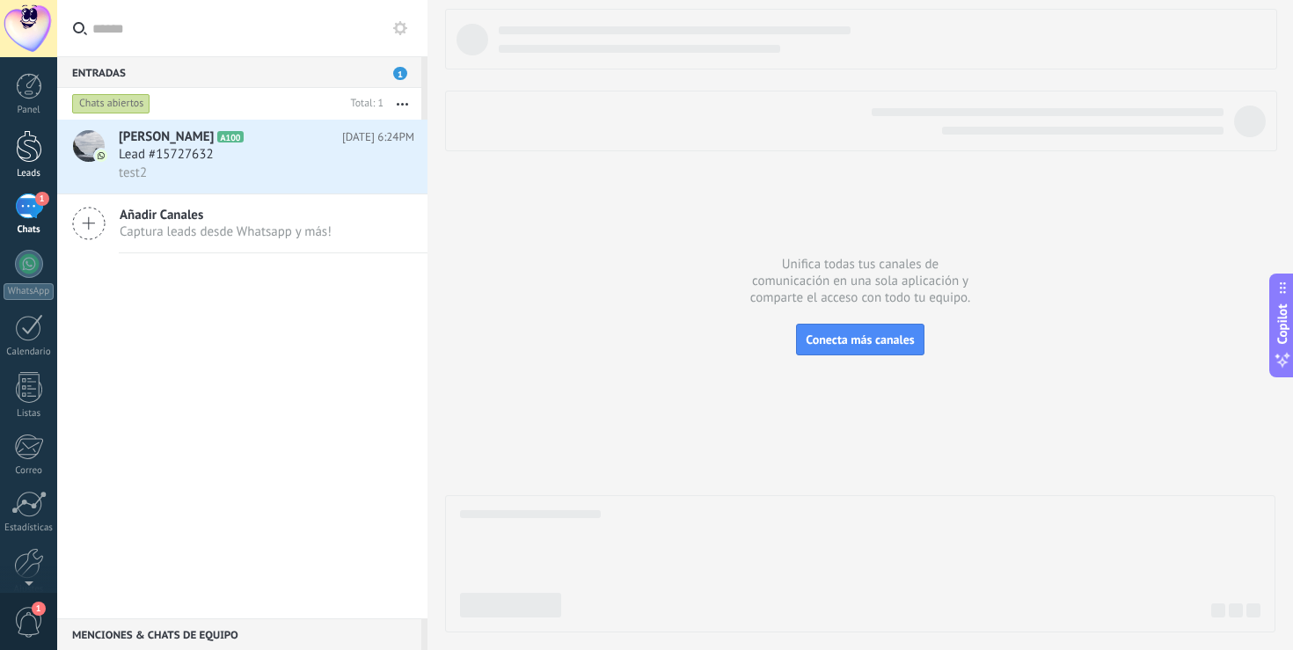
click at [36, 135] on div at bounding box center [29, 146] width 26 height 33
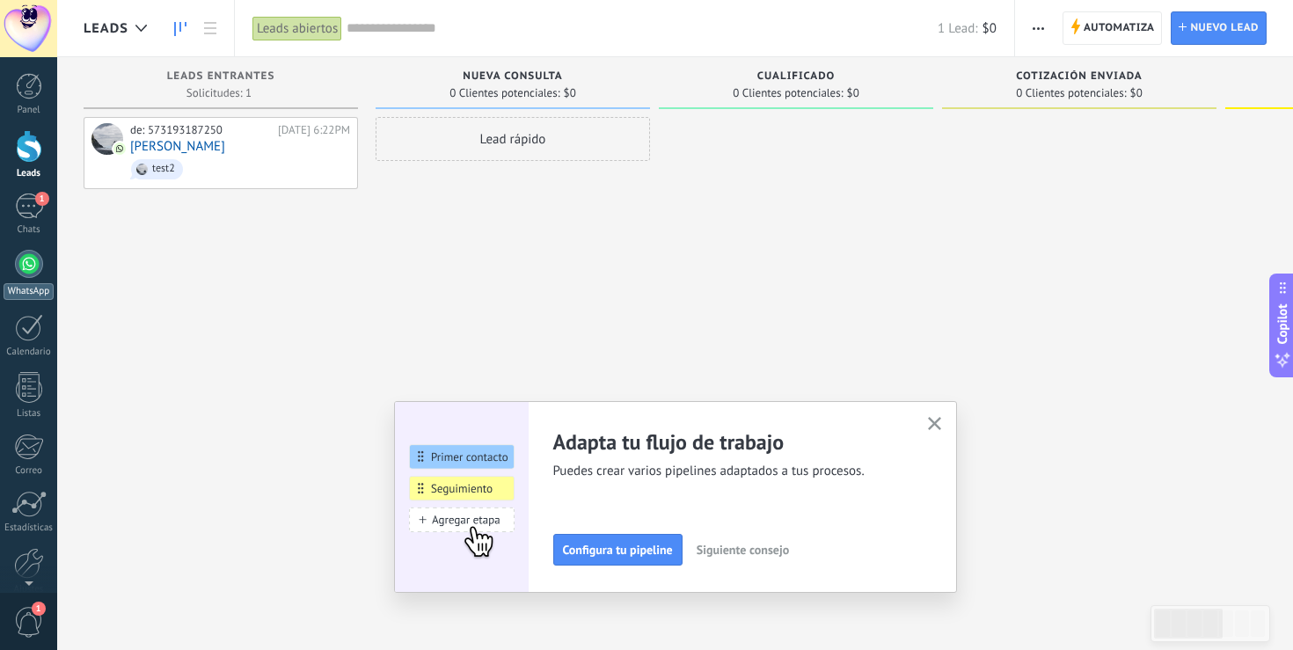
click at [20, 277] on link "WhatsApp" at bounding box center [28, 275] width 57 height 50
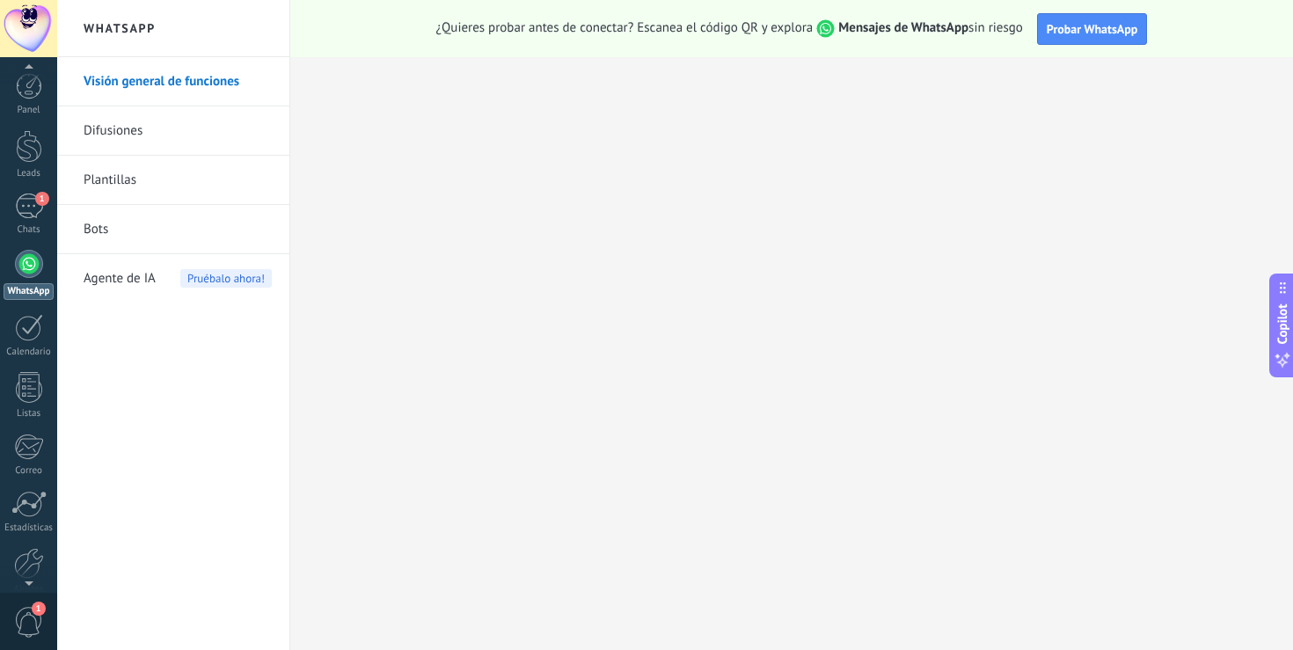
scroll to position [82, 0]
click at [26, 492] on div at bounding box center [29, 481] width 30 height 31
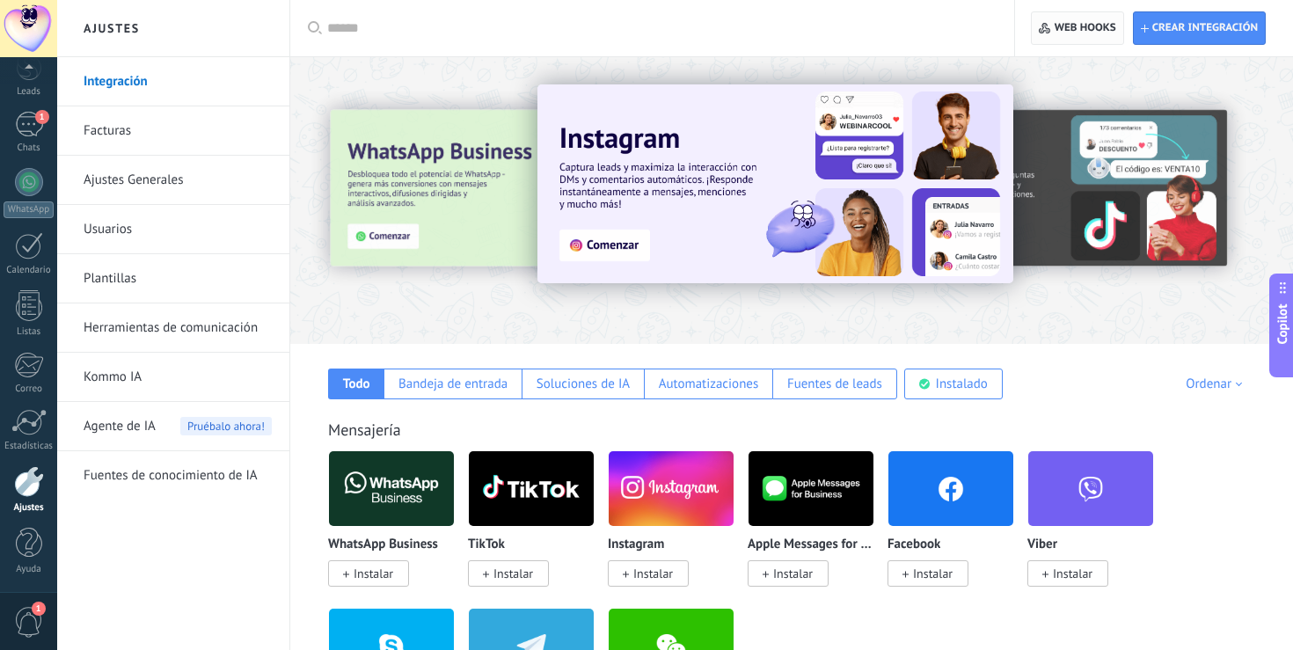
click at [1068, 26] on span "Web hooks 0" at bounding box center [1086, 28] width 62 height 14
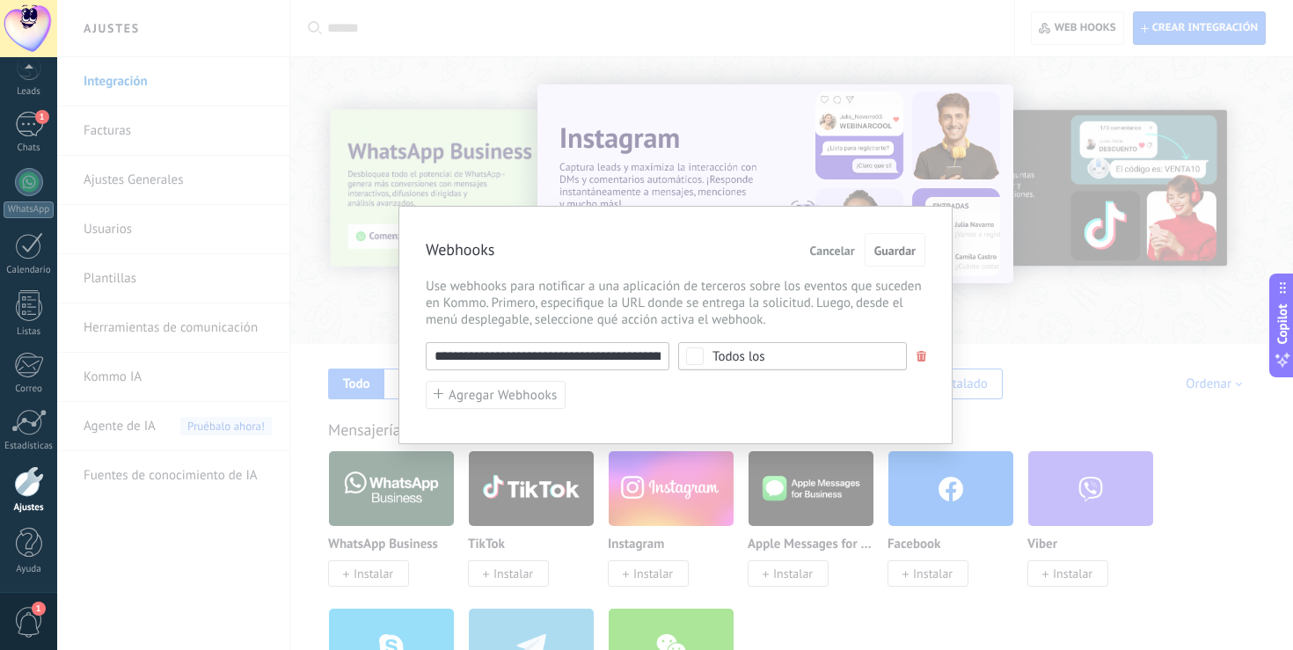
click at [791, 362] on div "Todos los" at bounding box center [792, 356] width 229 height 28
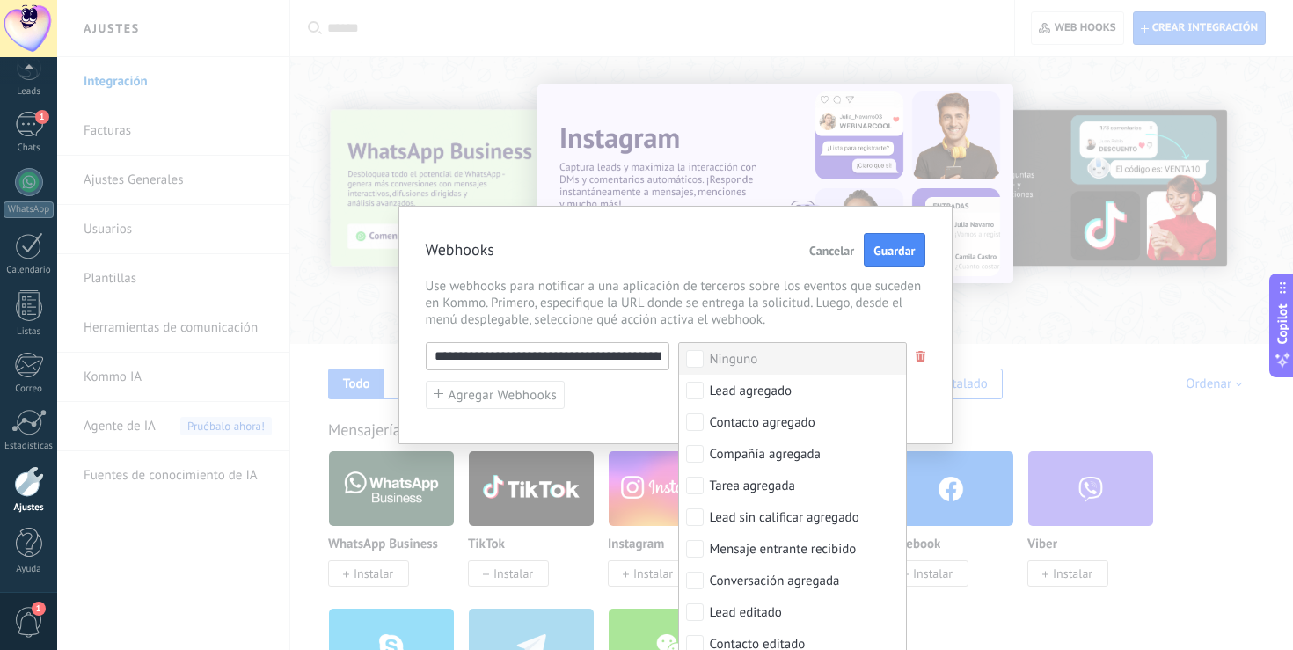
click at [846, 292] on span "Use webhooks para notificar a una aplicación de terceros sobre los eventos que …" at bounding box center [676, 303] width 500 height 50
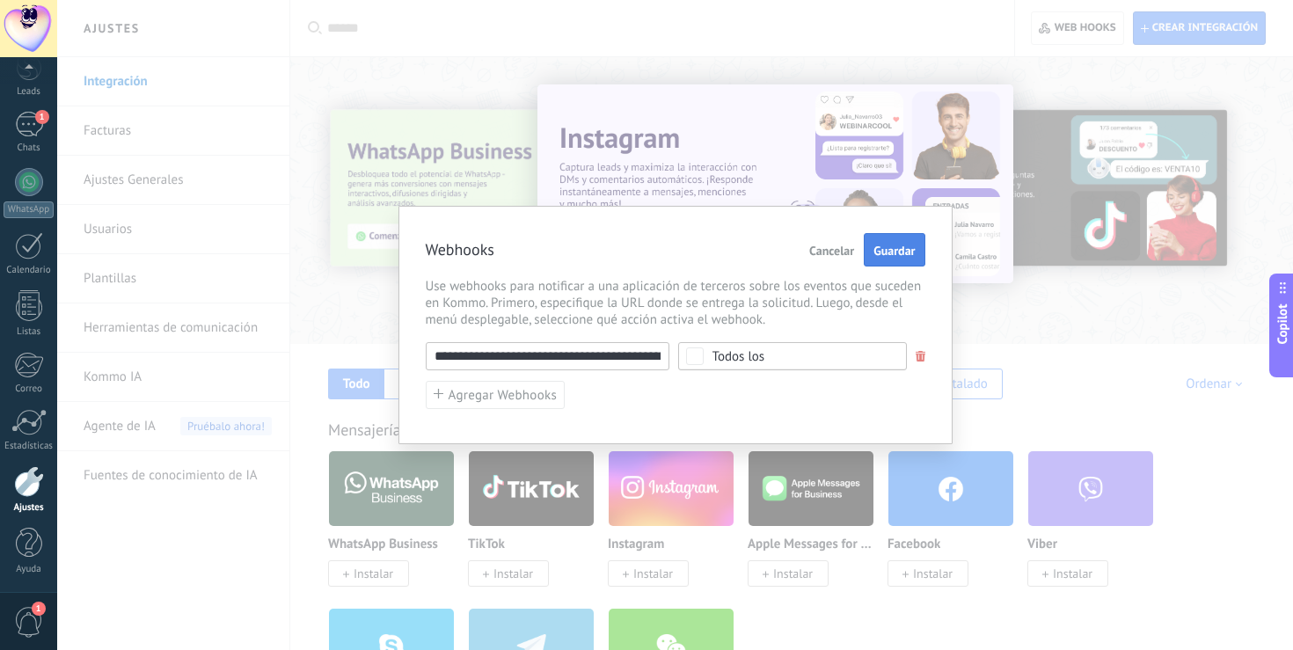
click at [873, 257] on span "Guardar" at bounding box center [893, 251] width 41 height 12
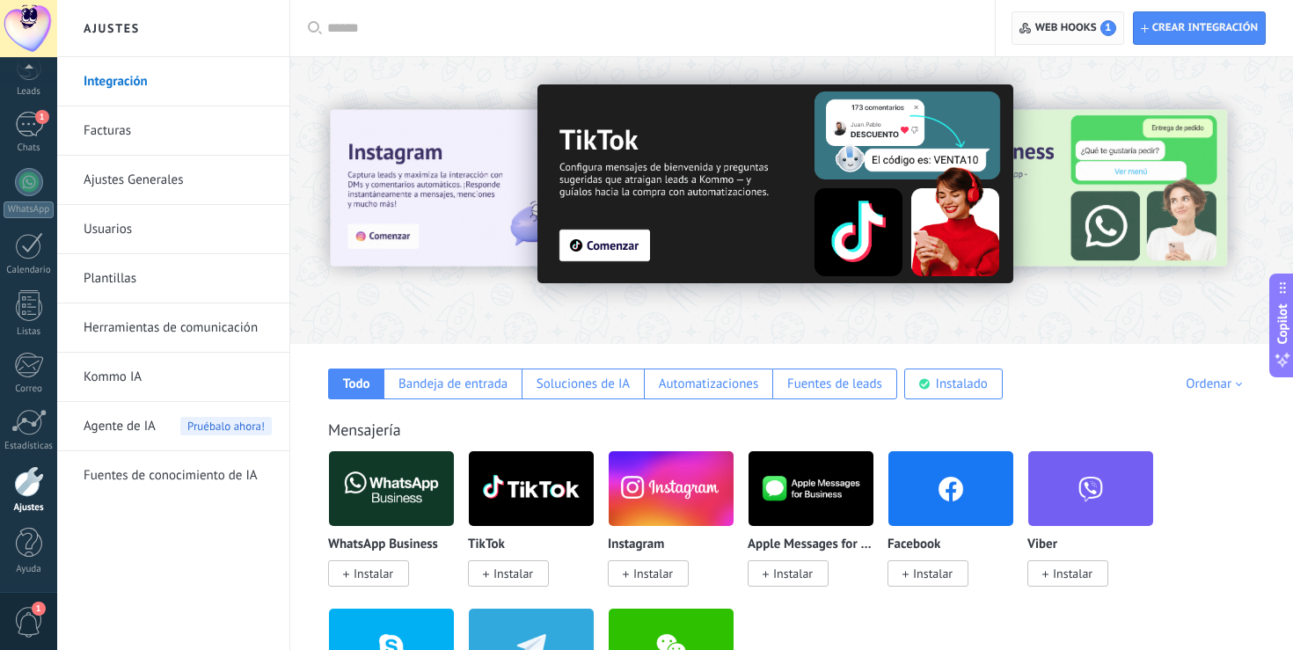
click at [1079, 37] on span "Web hooks 1" at bounding box center [1067, 28] width 96 height 32
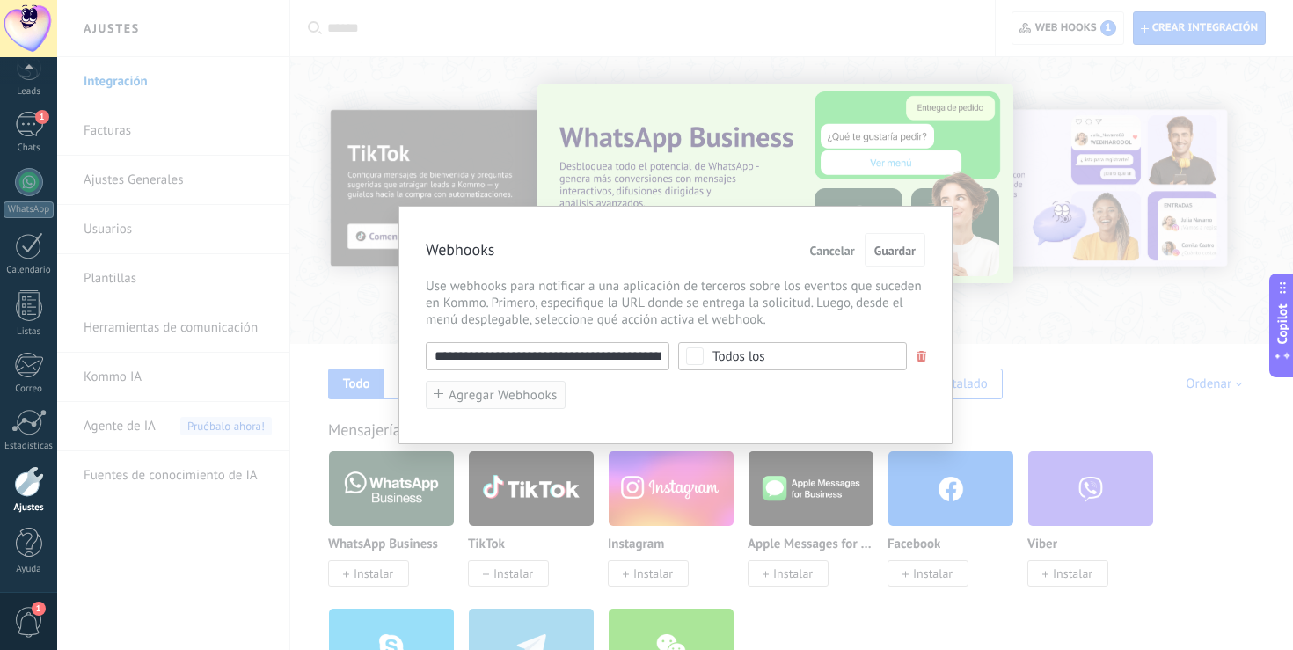
click at [446, 384] on button "Agregar Webhooks" at bounding box center [496, 395] width 140 height 29
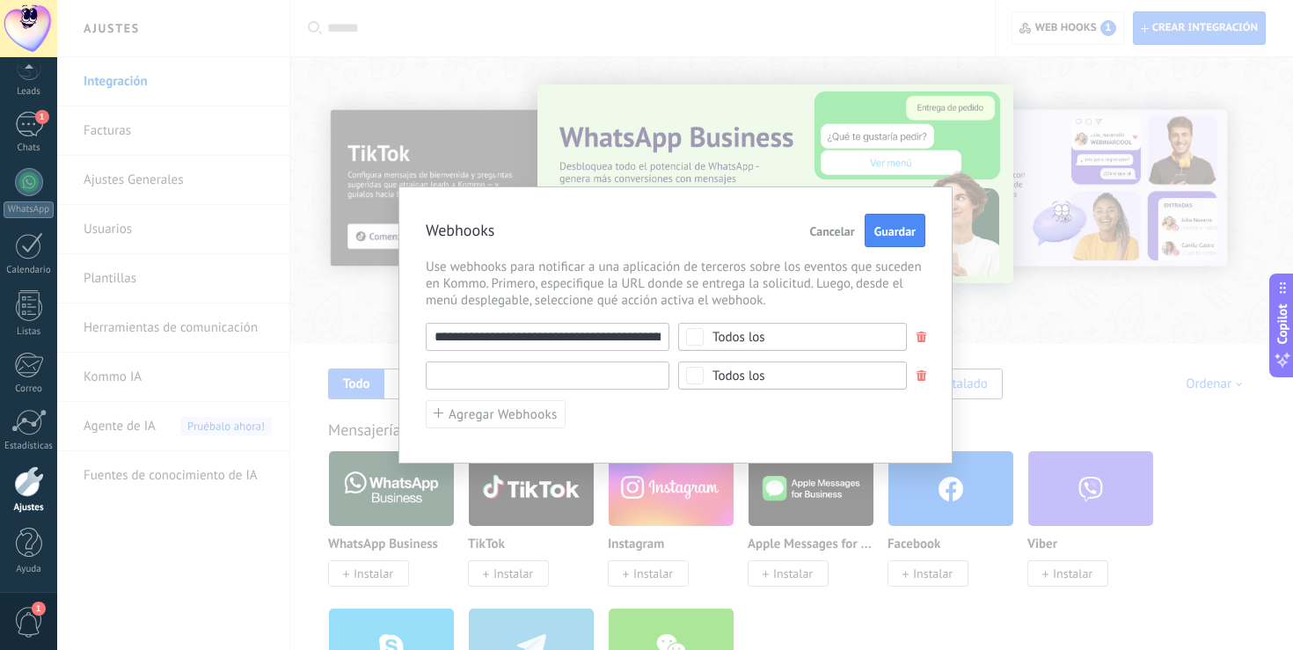
click at [493, 373] on input "text" at bounding box center [548, 376] width 244 height 28
paste input "**********"
type input "**********"
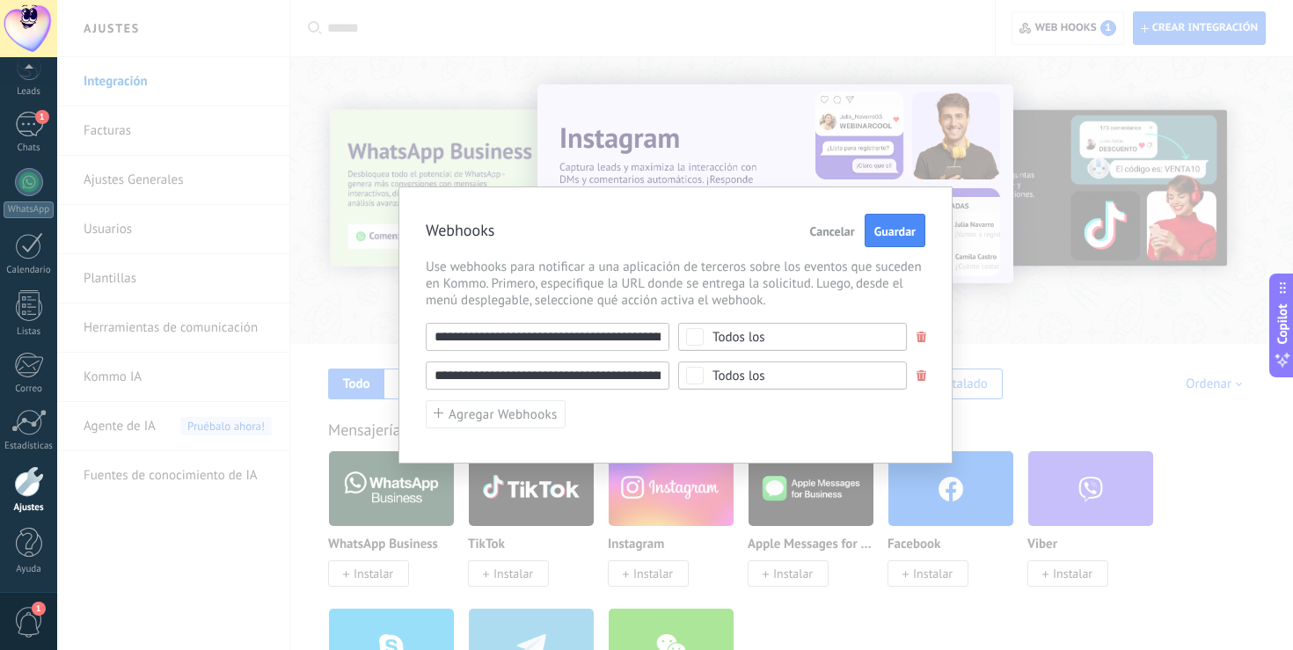
click at [781, 376] on span "Todos los" at bounding box center [798, 375] width 172 height 13
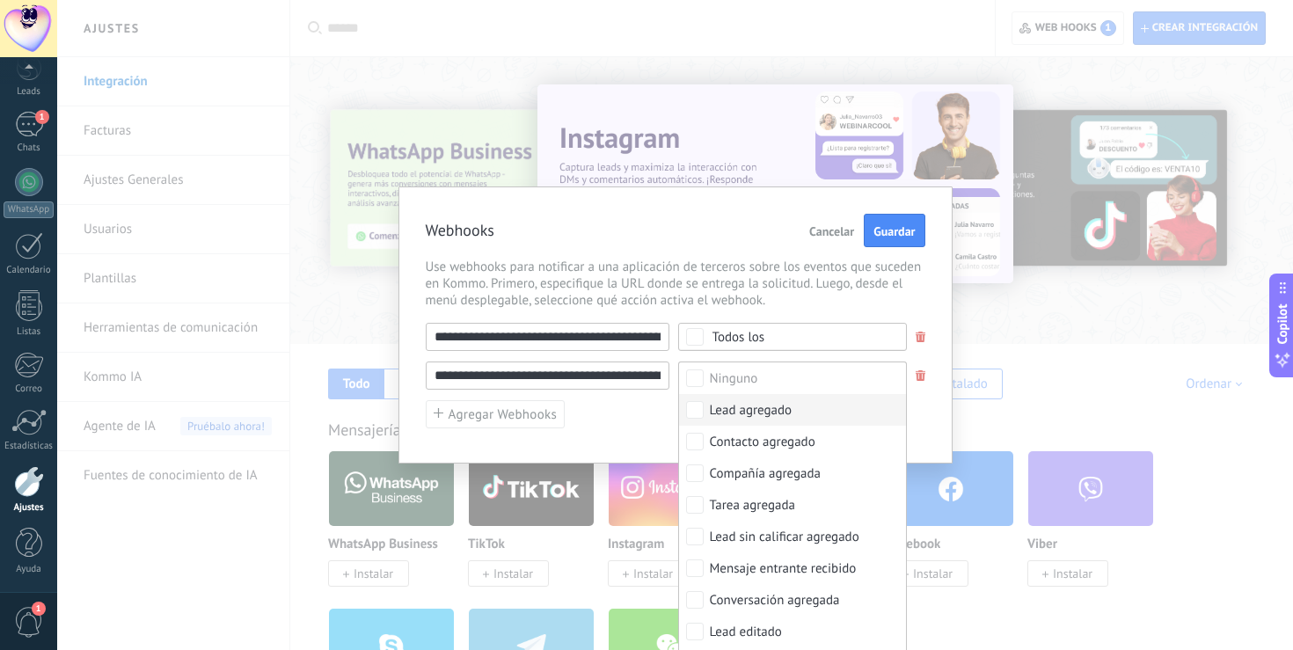
click at [648, 411] on div "**********" at bounding box center [676, 376] width 500 height 106
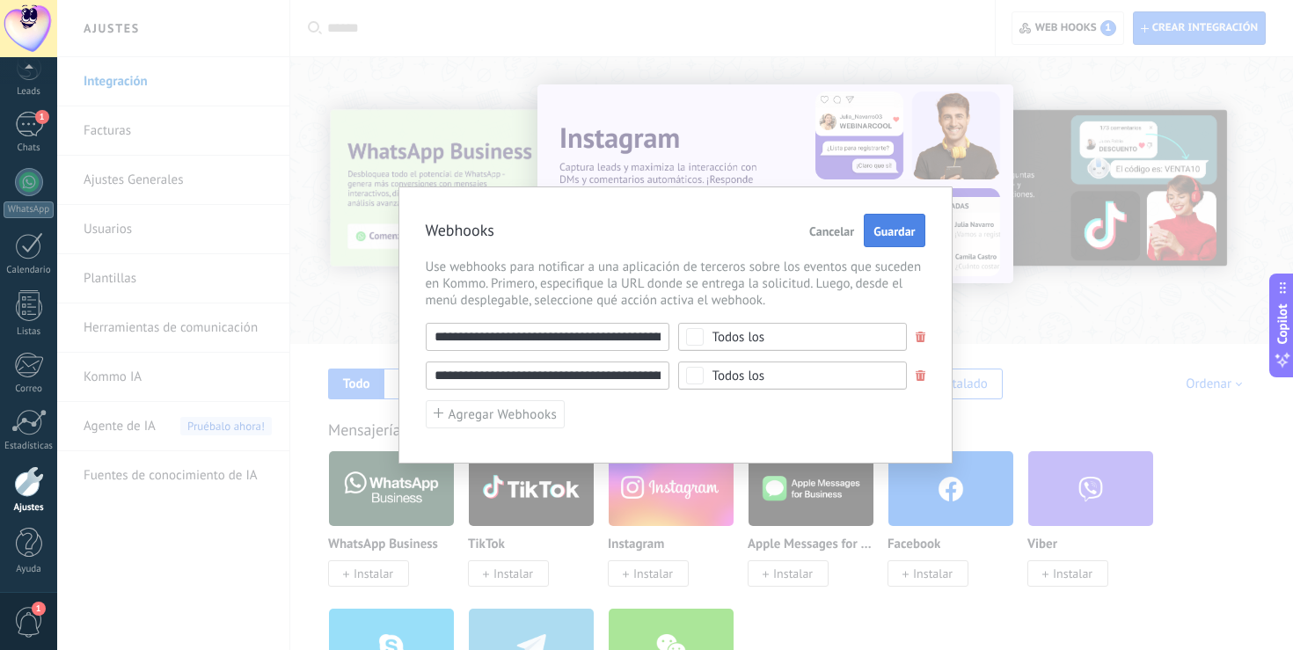
click at [866, 233] on button "Guardar" at bounding box center [894, 230] width 61 height 33
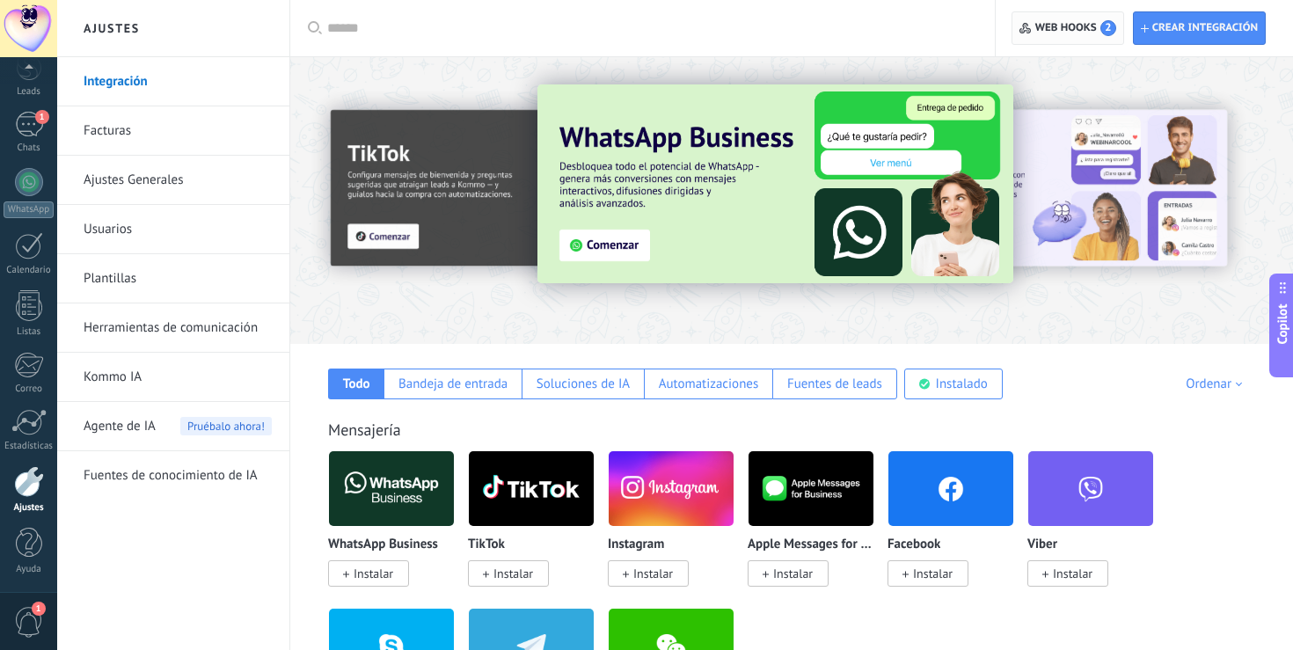
click at [1060, 14] on span "Web hooks 2" at bounding box center [1067, 28] width 96 height 32
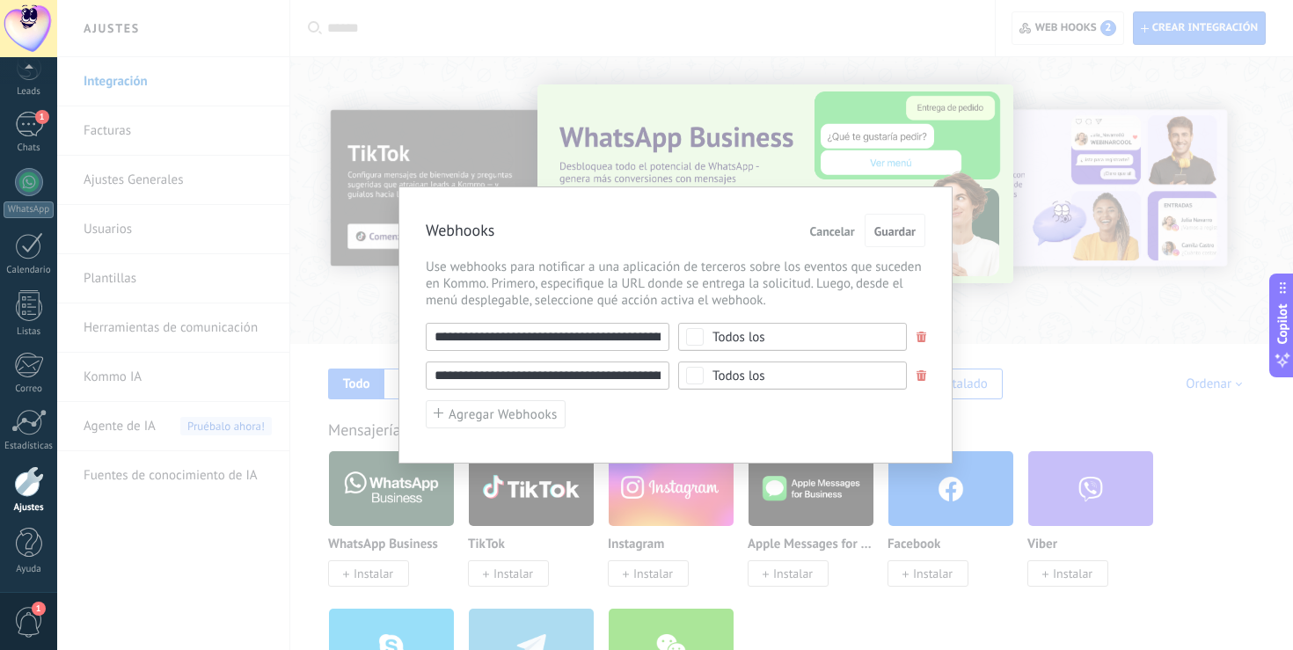
click at [834, 243] on button "Cancelar" at bounding box center [832, 230] width 59 height 33
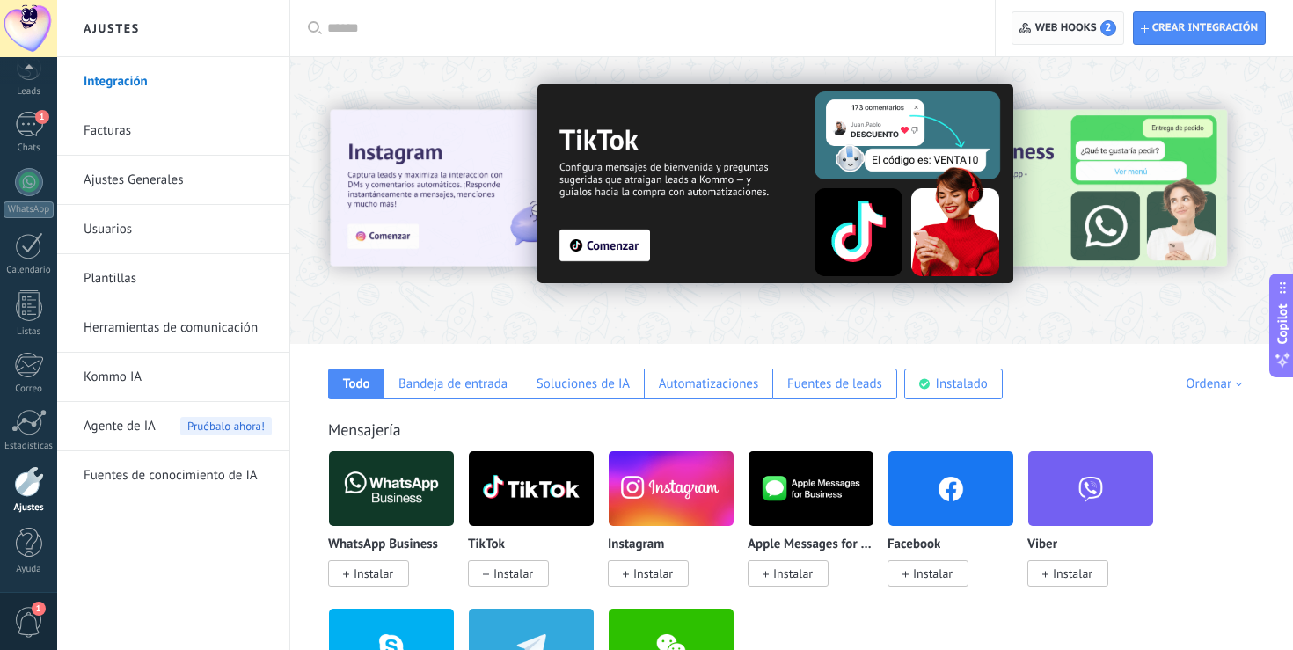
click at [1062, 29] on span "Web hooks 2" at bounding box center [1075, 28] width 81 height 16
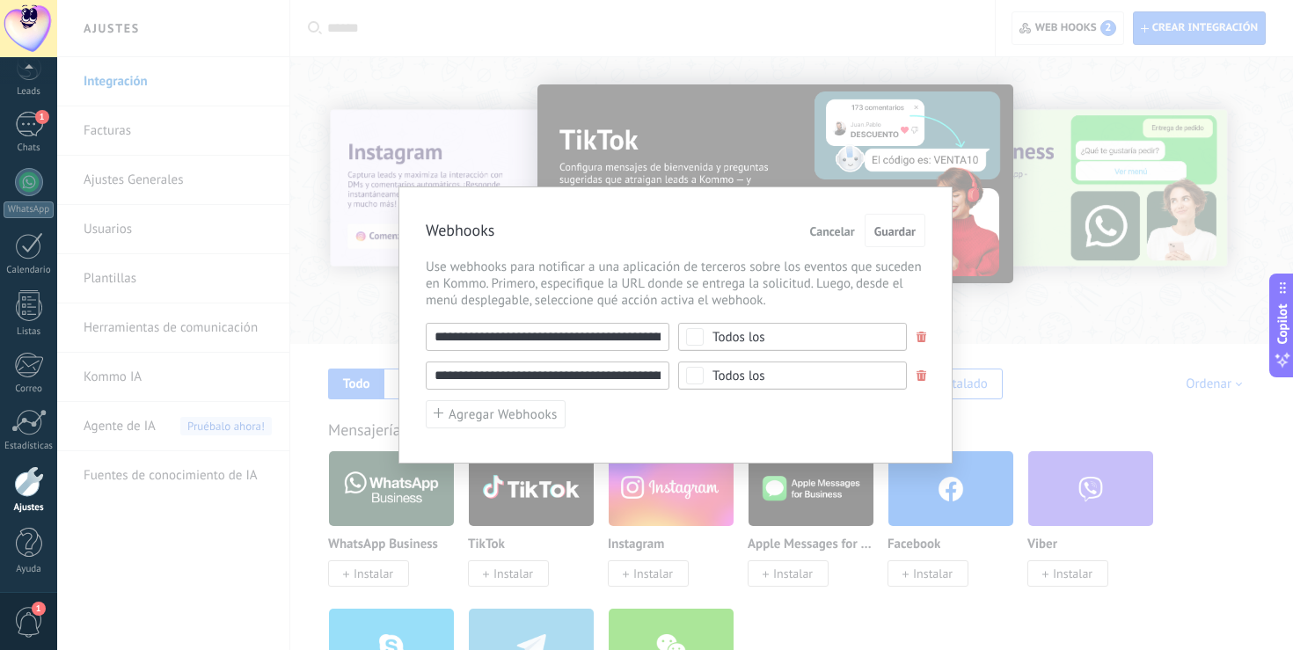
click at [552, 342] on input "**********" at bounding box center [548, 337] width 244 height 28
click at [552, 376] on input "**********" at bounding box center [548, 376] width 244 height 28
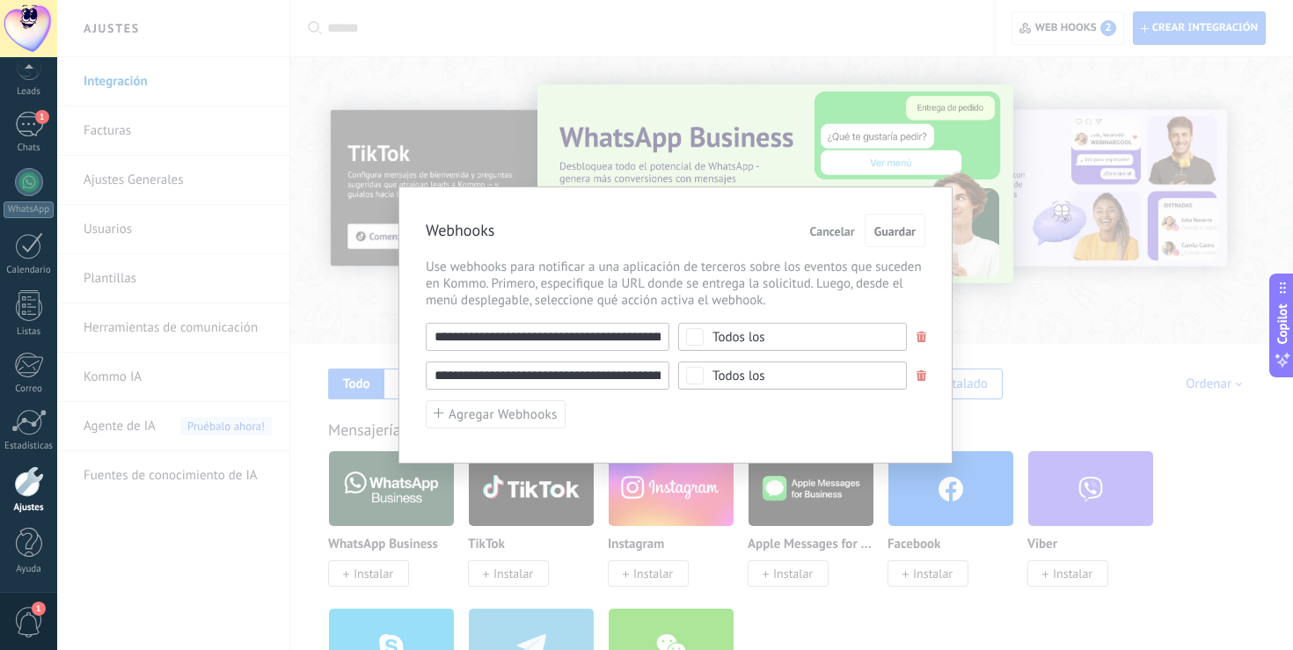
click at [345, 354] on div "**********" at bounding box center [675, 325] width 1236 height 650
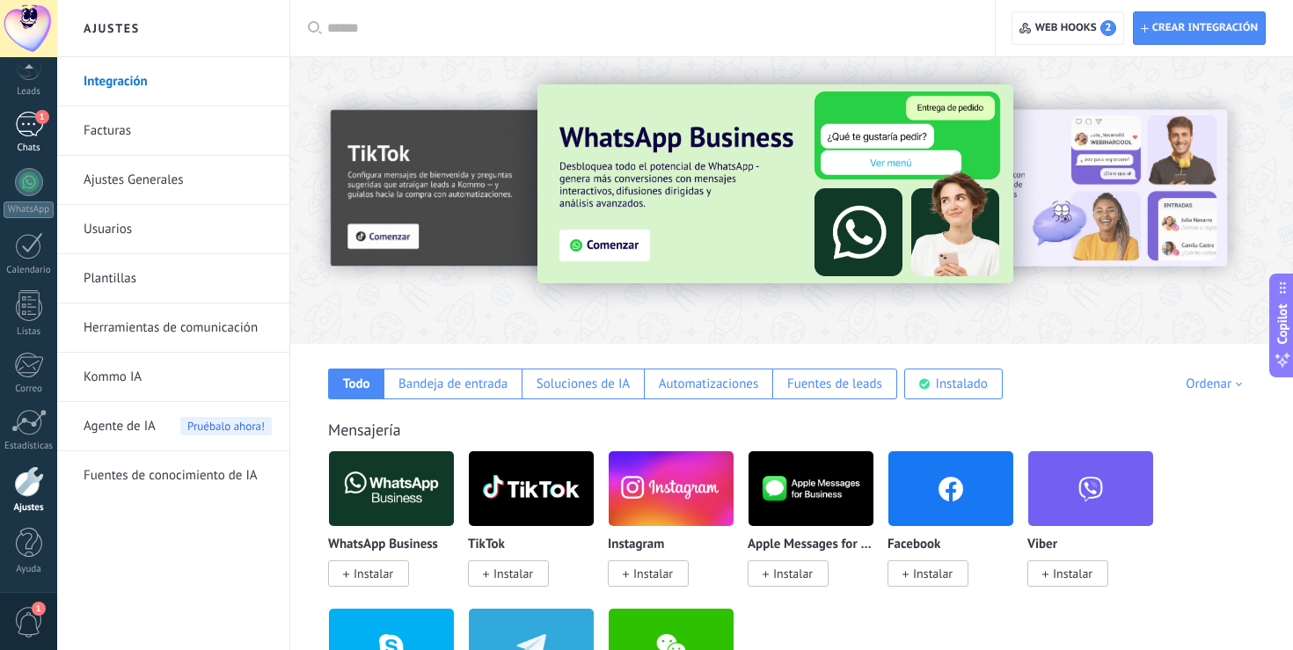
click at [19, 127] on div "1" at bounding box center [29, 125] width 28 height 26
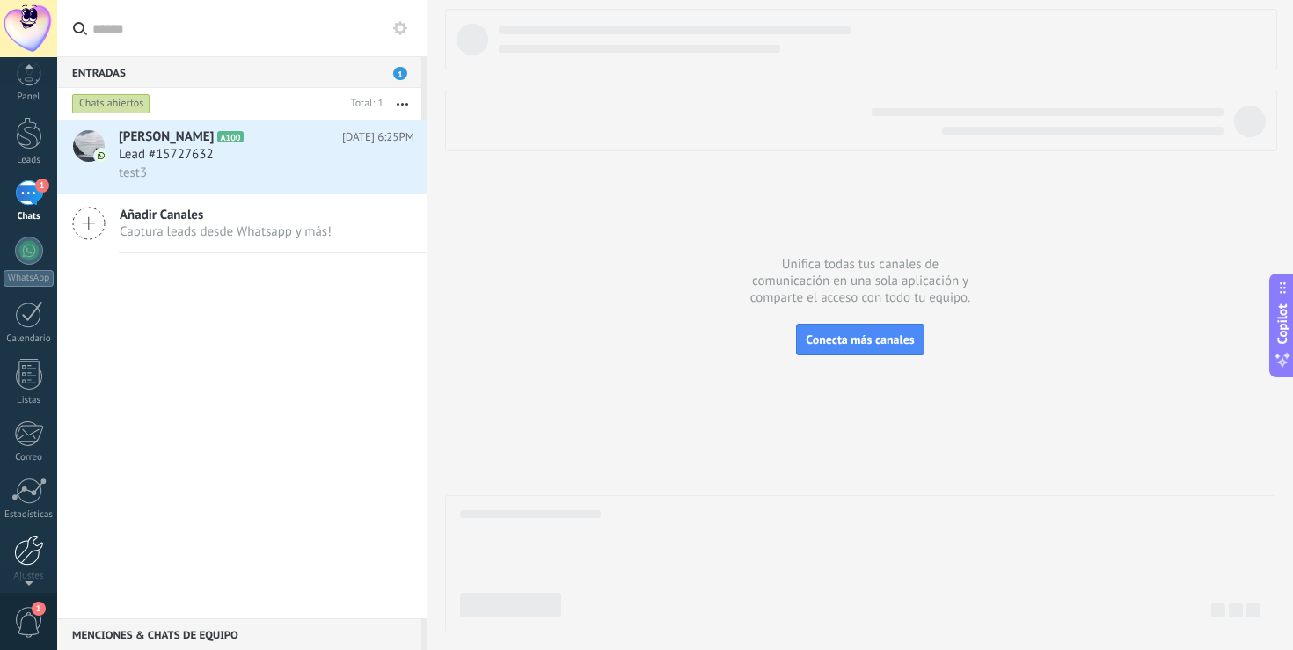
click at [34, 547] on div at bounding box center [29, 550] width 30 height 31
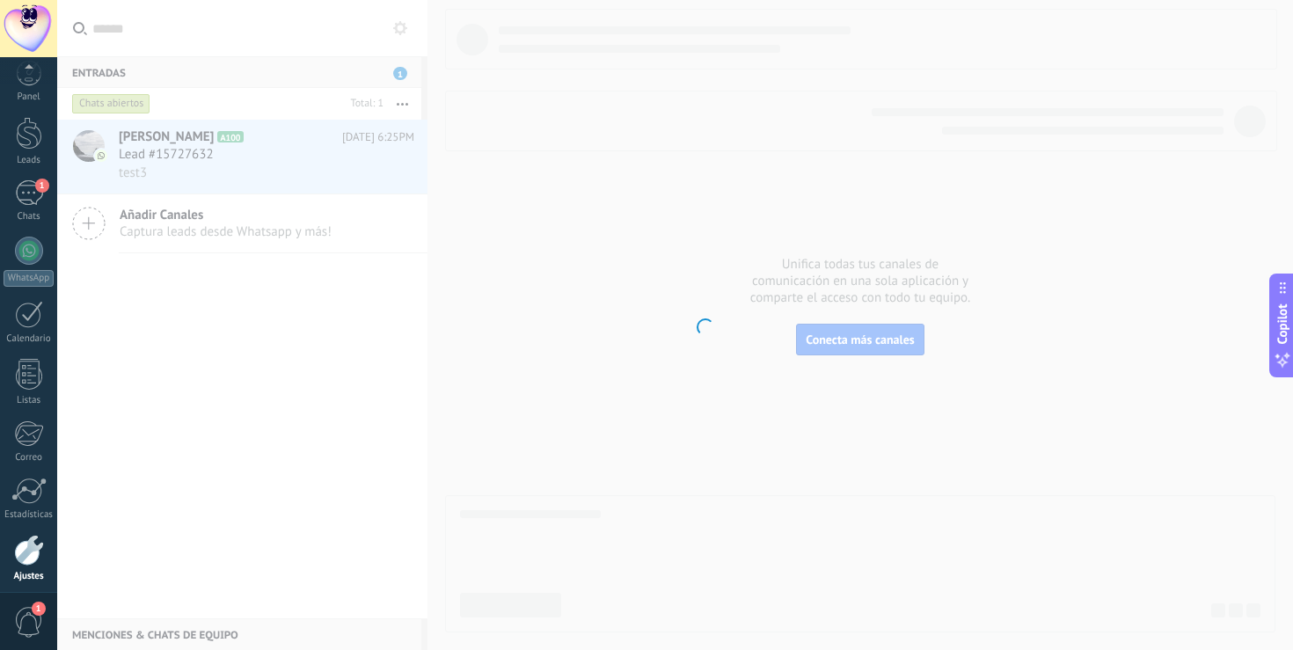
scroll to position [82, 0]
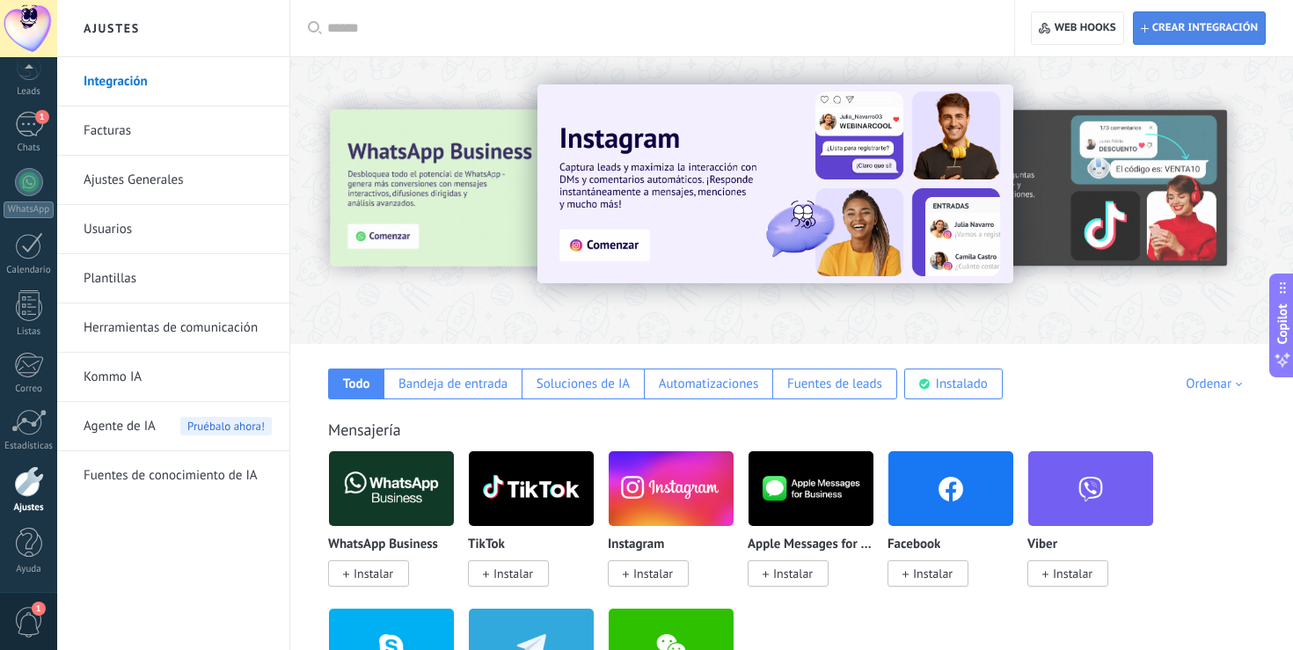
click at [1220, 27] on span "Crear integración" at bounding box center [1205, 28] width 106 height 14
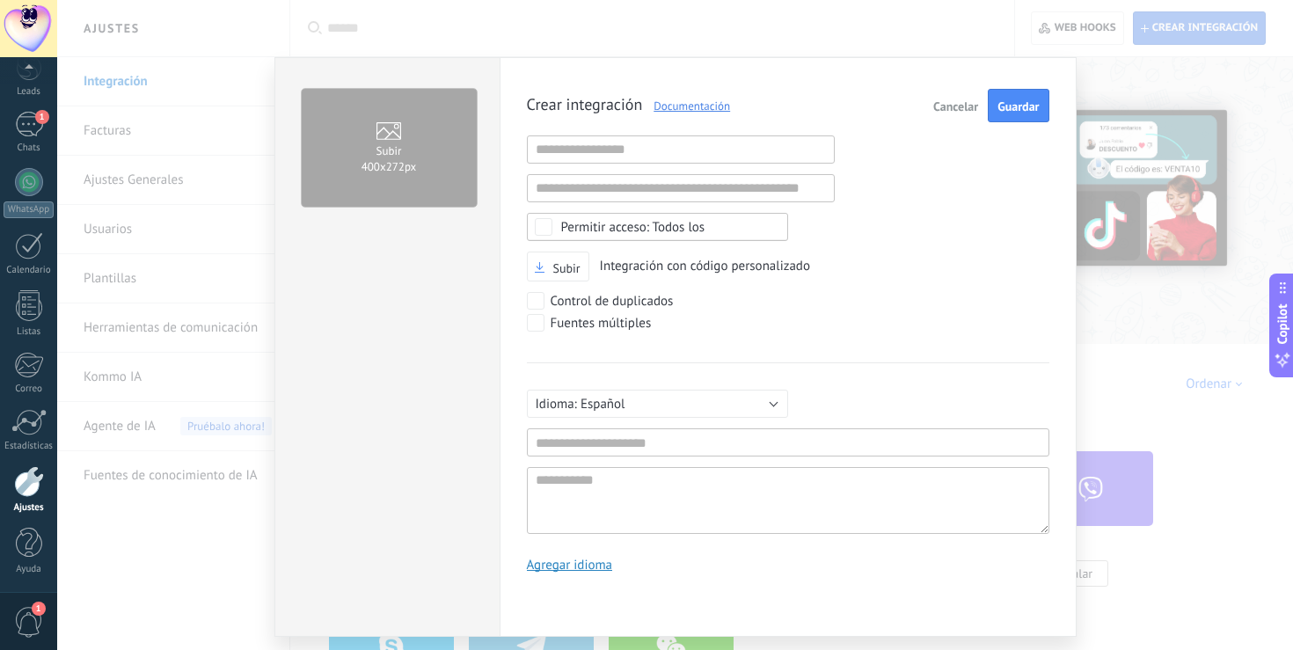
scroll to position [17, 0]
click at [605, 445] on input "text" at bounding box center [788, 442] width 522 height 28
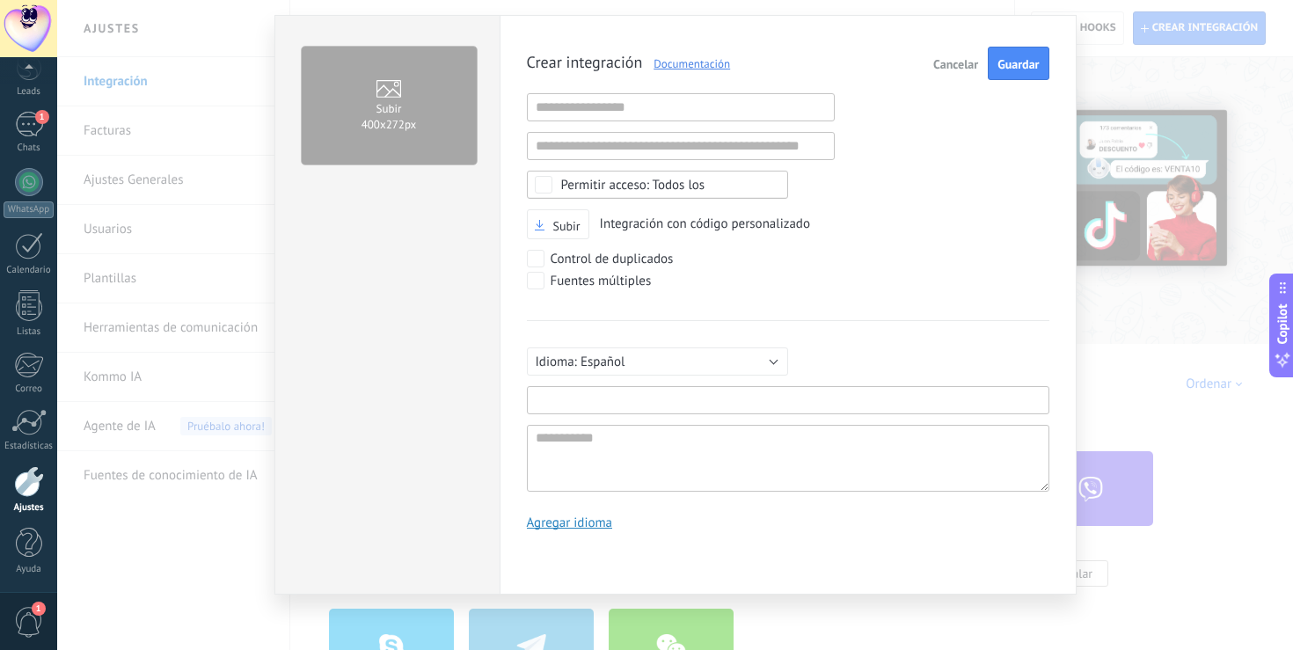
scroll to position [0, 0]
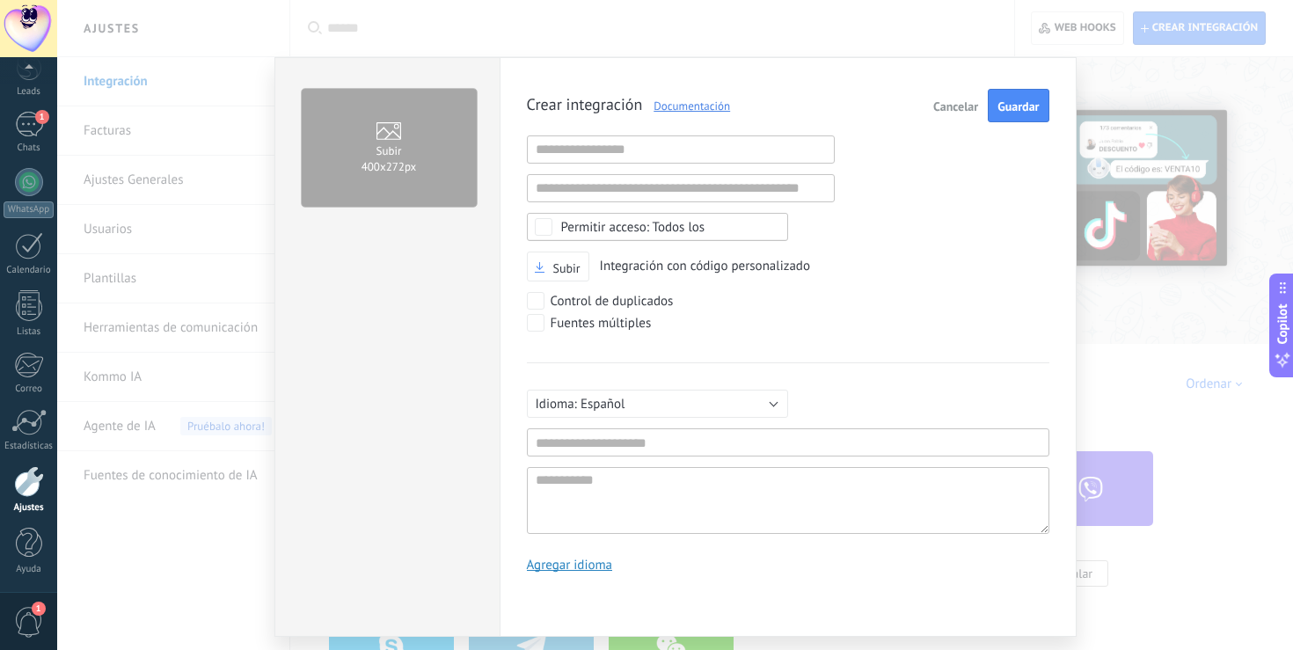
click at [941, 102] on span "Cancelar" at bounding box center [955, 106] width 45 height 12
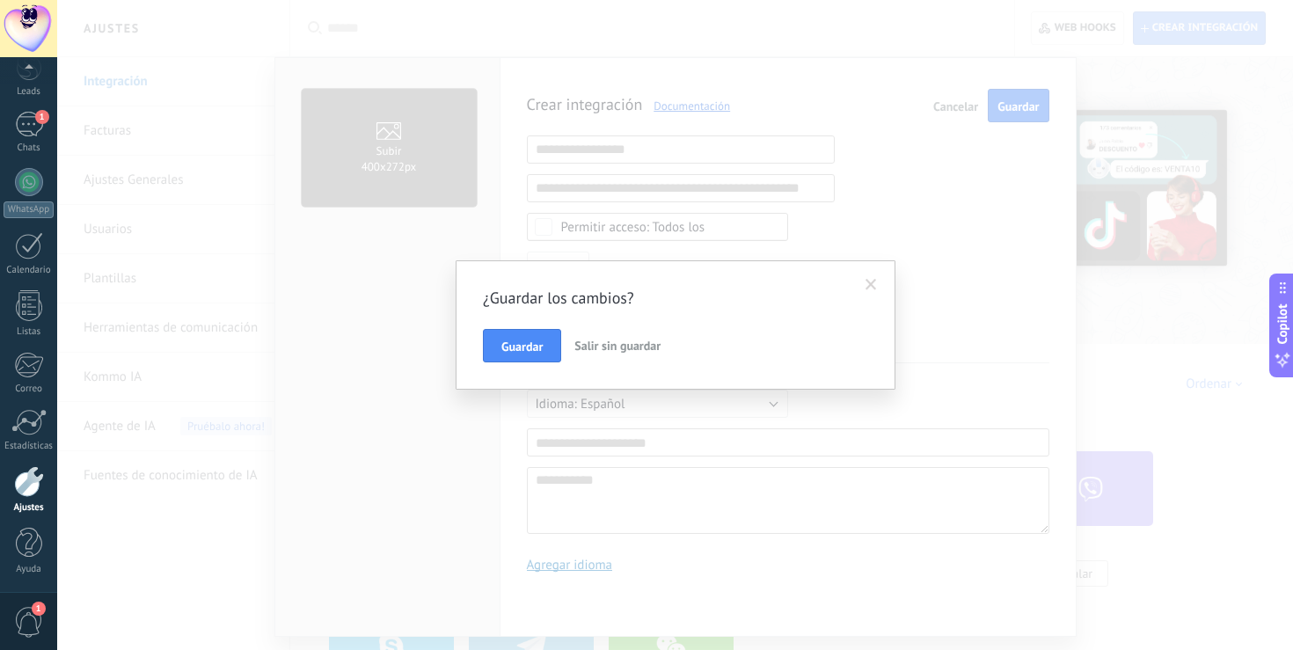
click at [588, 340] on span "Salir sin guardar" at bounding box center [617, 346] width 86 height 16
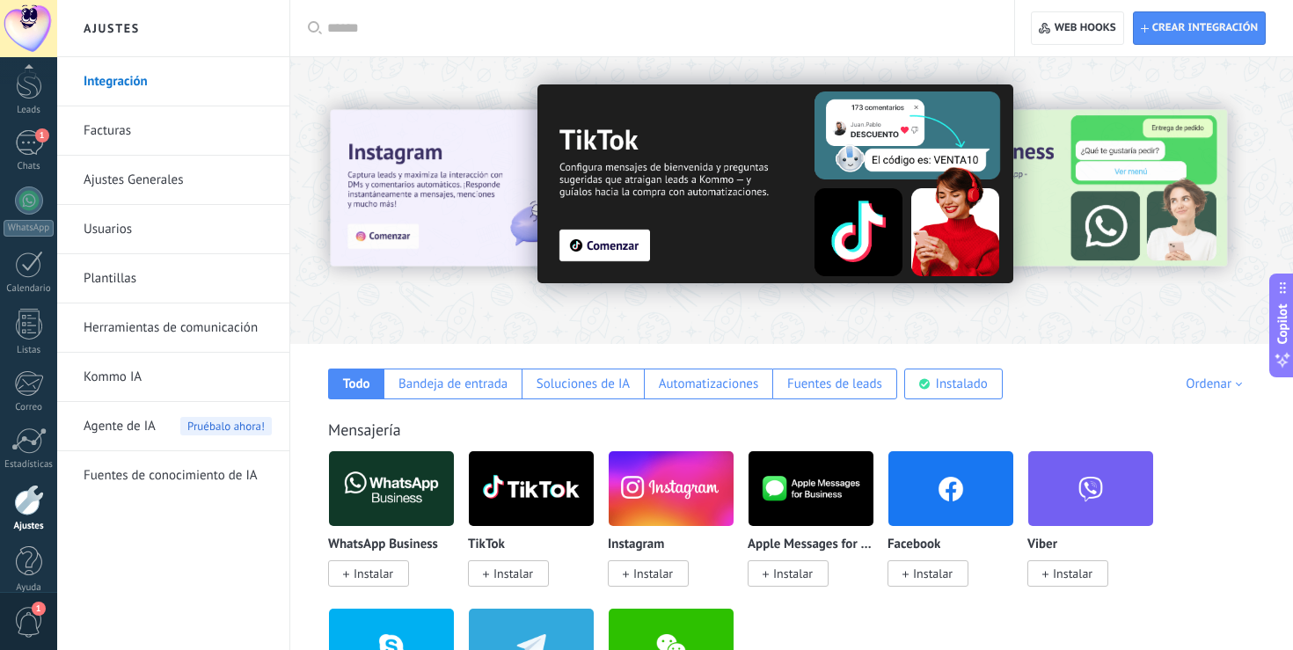
scroll to position [82, 0]
click at [130, 424] on span "Agente de IA" at bounding box center [120, 426] width 72 height 49
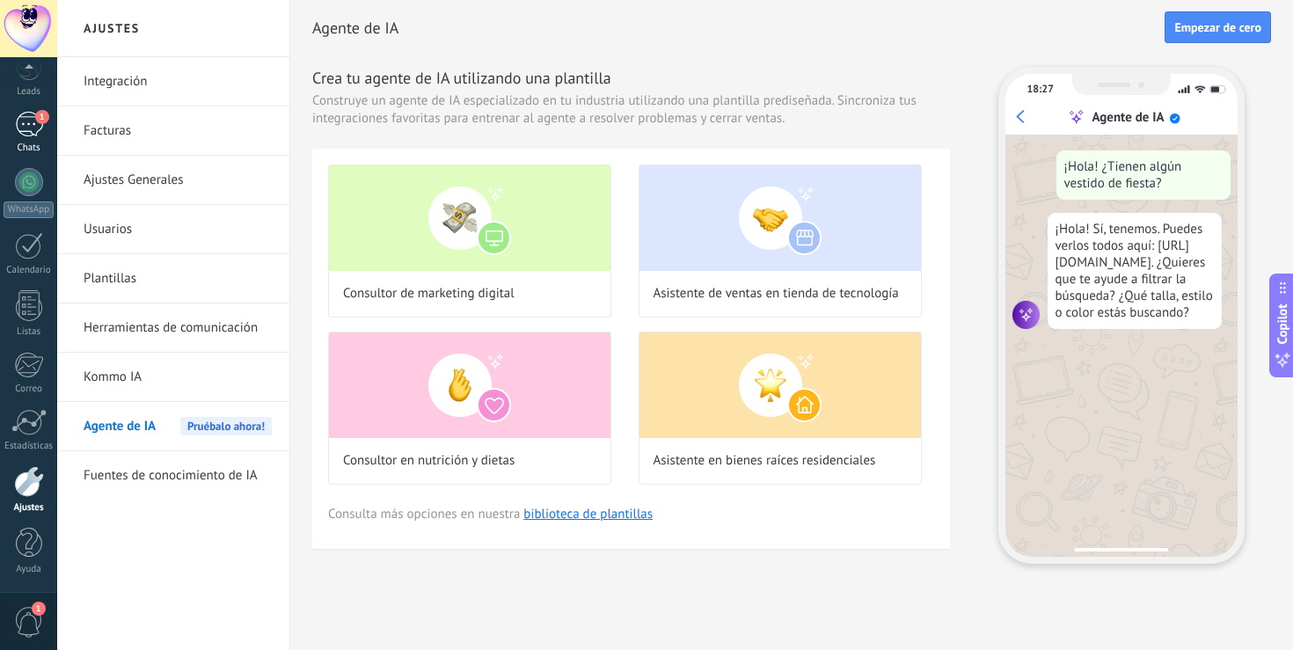
click at [32, 126] on div "1" at bounding box center [29, 125] width 28 height 26
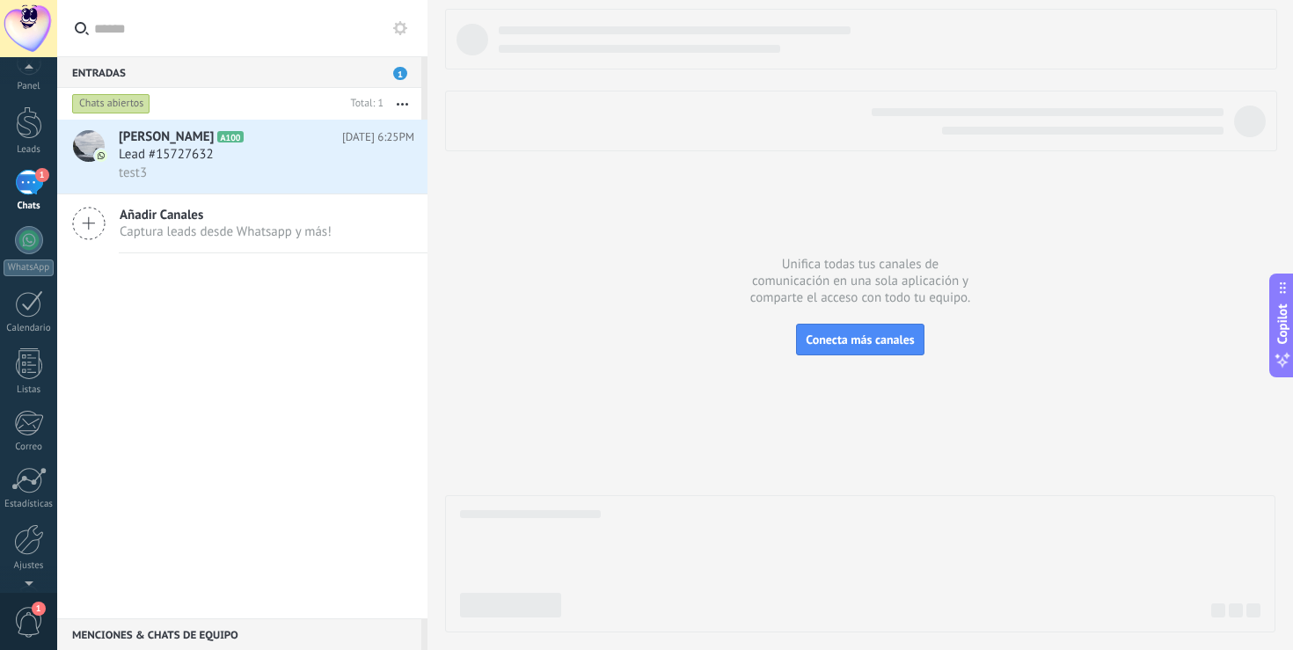
scroll to position [82, 0]
click at [26, 494] on div at bounding box center [29, 481] width 30 height 31
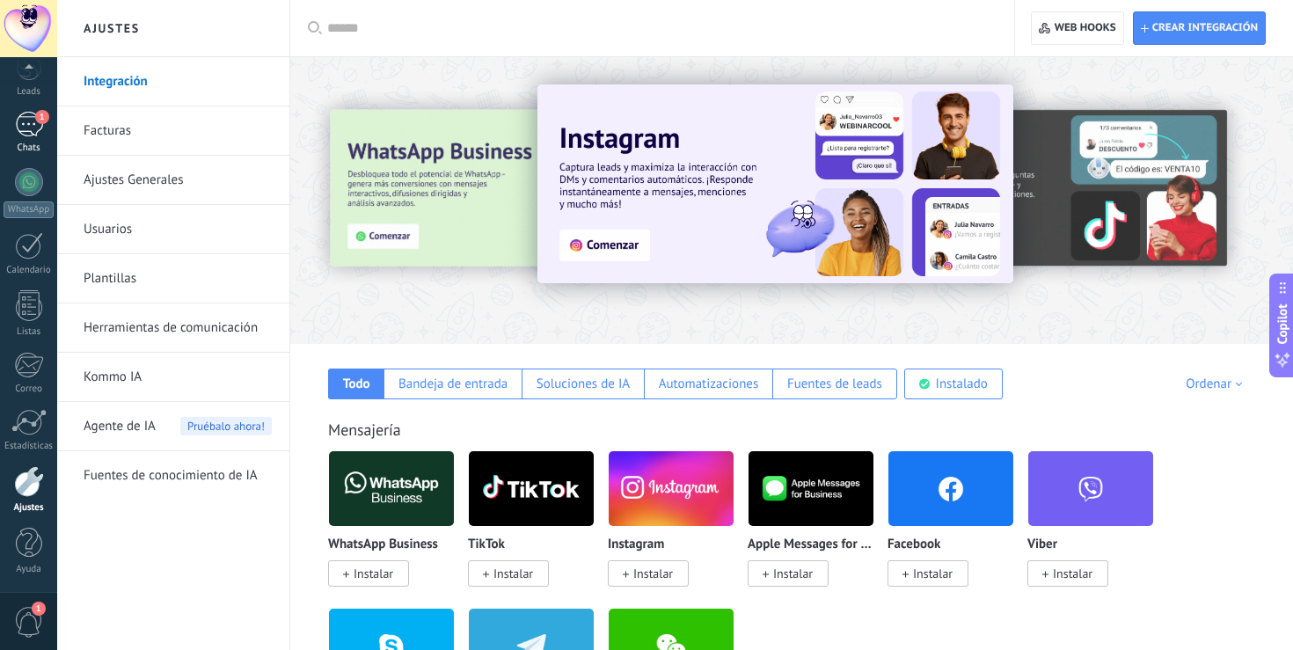
click at [31, 125] on div "1" at bounding box center [29, 125] width 28 height 26
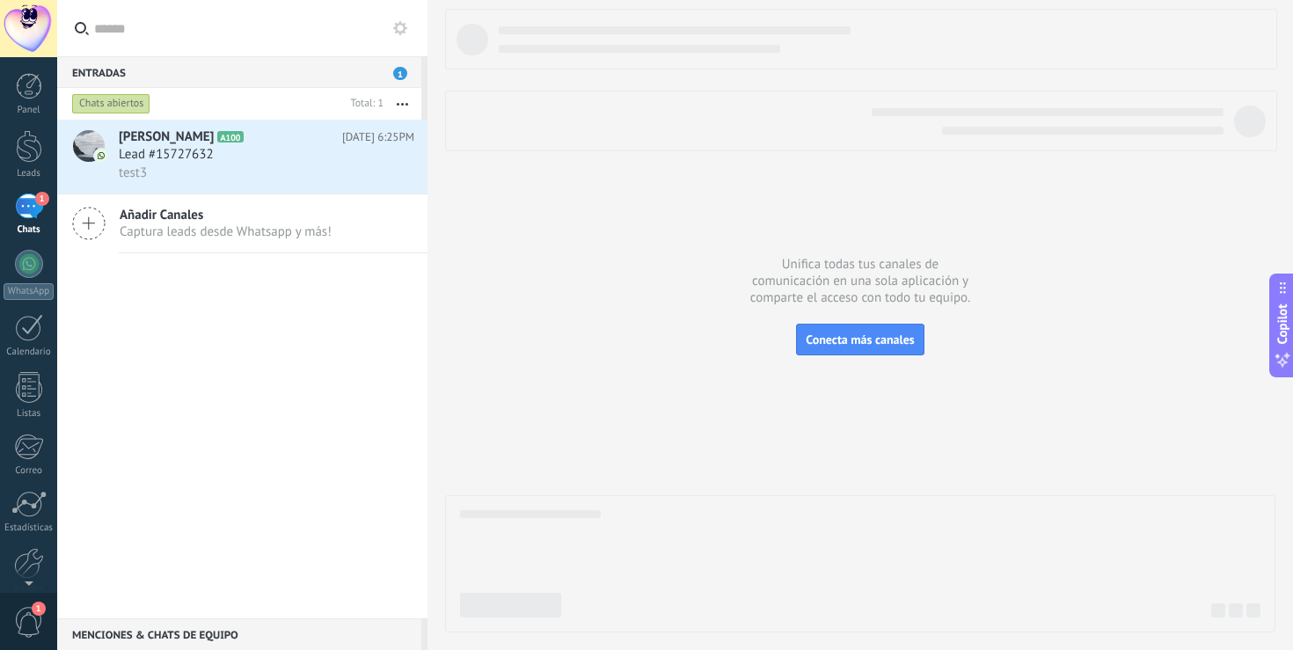
scroll to position [8, 0]
click at [20, 252] on div at bounding box center [29, 256] width 28 height 28
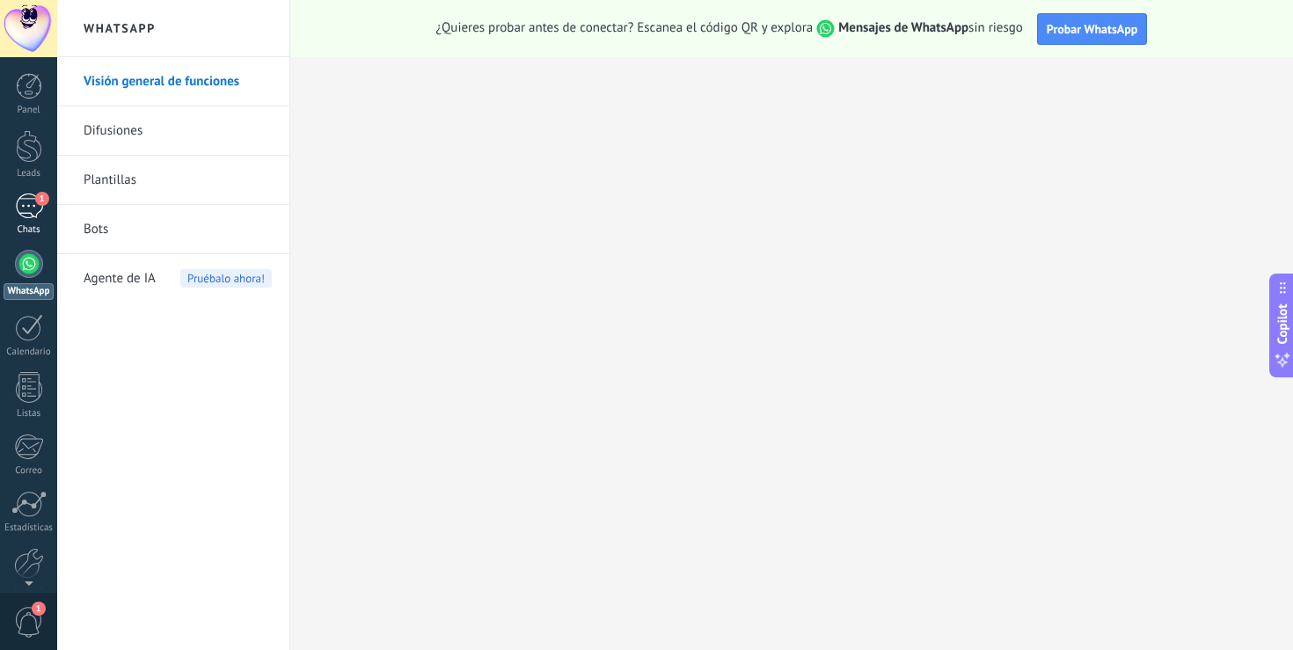
click at [46, 200] on span "1" at bounding box center [42, 199] width 14 height 14
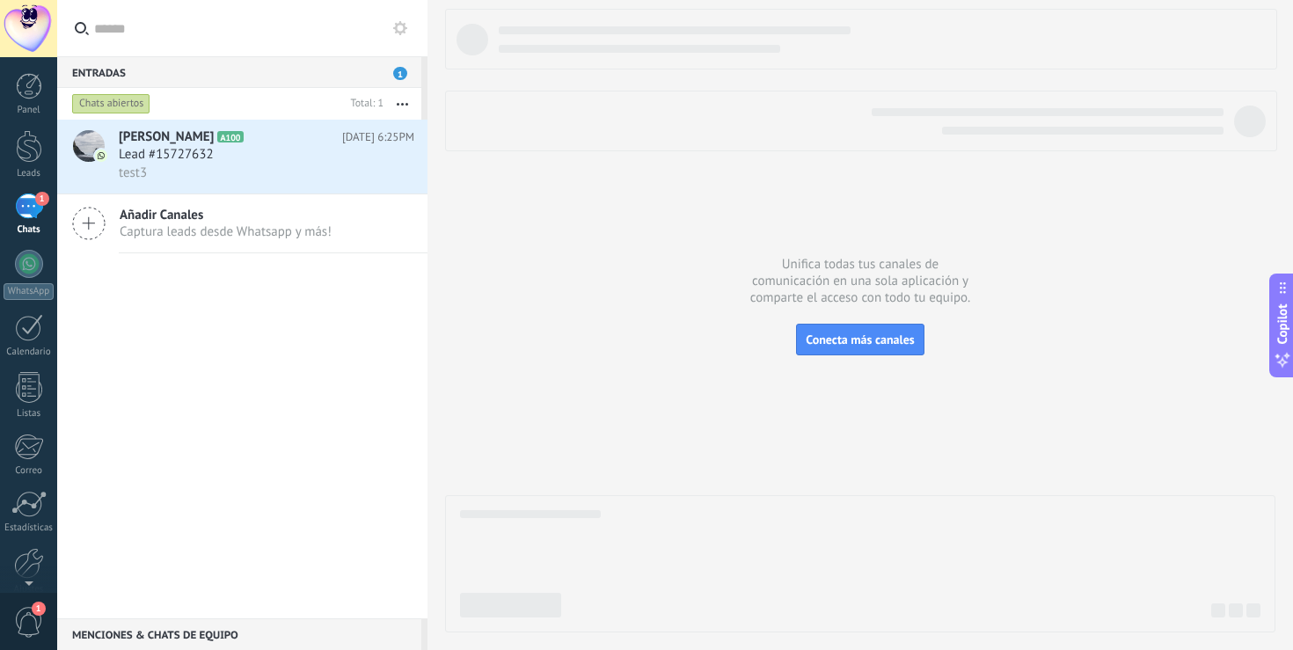
click at [253, 325] on div "[PERSON_NAME] A100 [DATE] 6:25PM Lead #15727632 test3 Añadir Canales Captura le…" at bounding box center [242, 369] width 370 height 499
click at [797, 188] on div at bounding box center [860, 321] width 830 height 624
click at [26, 484] on div at bounding box center [29, 481] width 30 height 31
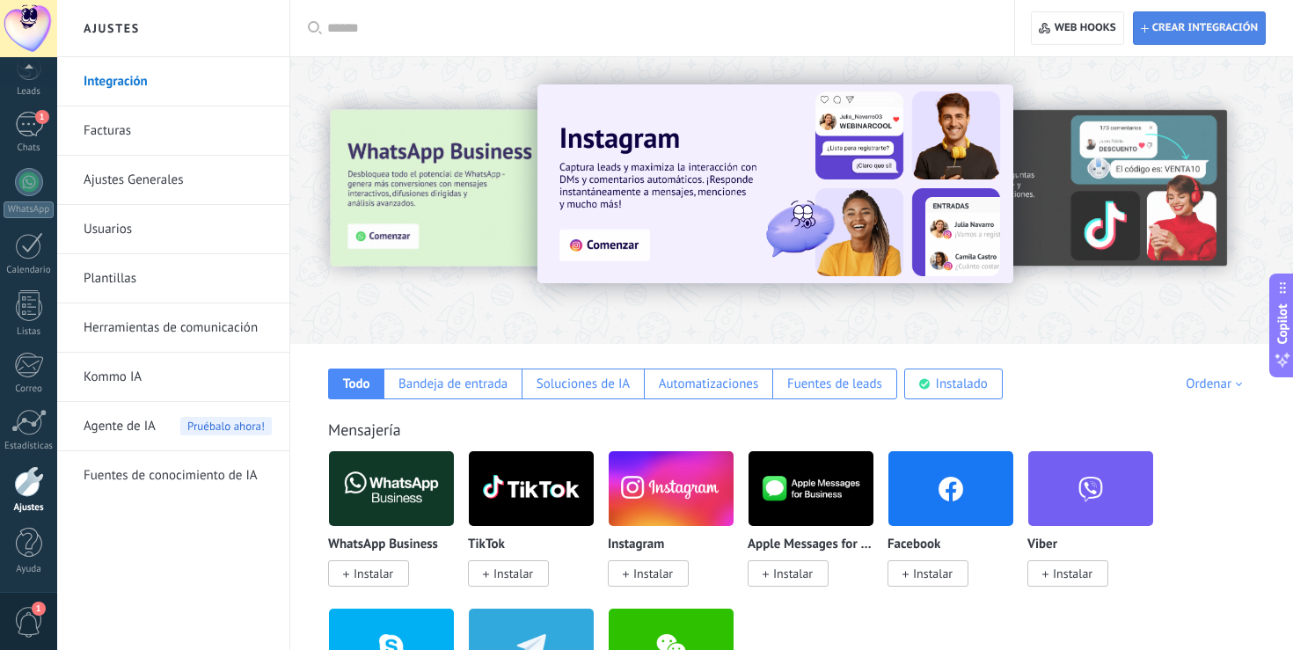
click at [1211, 36] on span "Crear integración" at bounding box center [1199, 28] width 117 height 32
type textarea "**********"
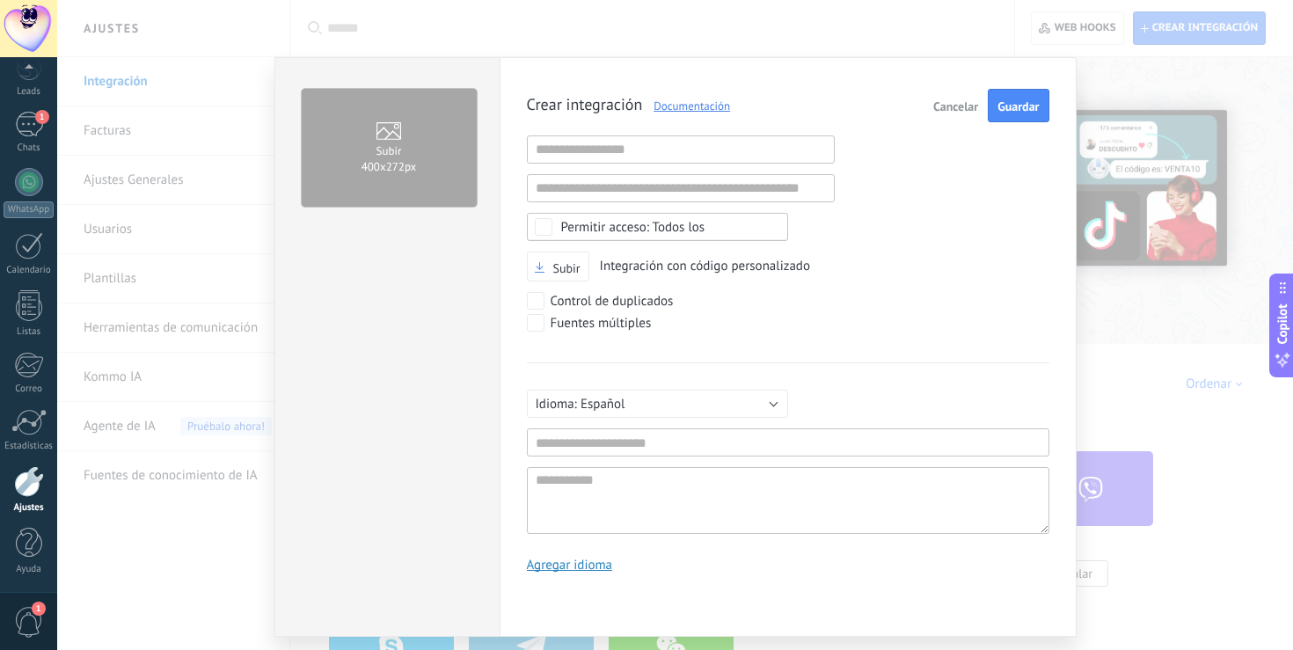
scroll to position [42, 0]
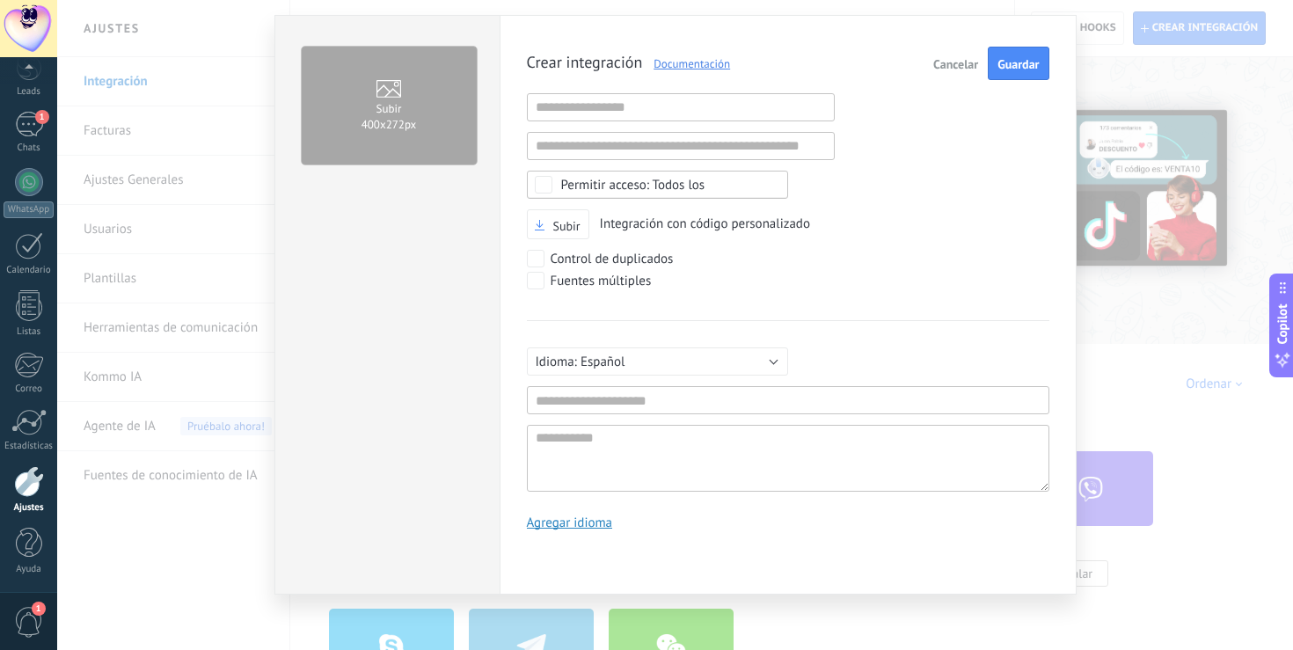
click at [937, 67] on span "Cancelar" at bounding box center [955, 64] width 45 height 12
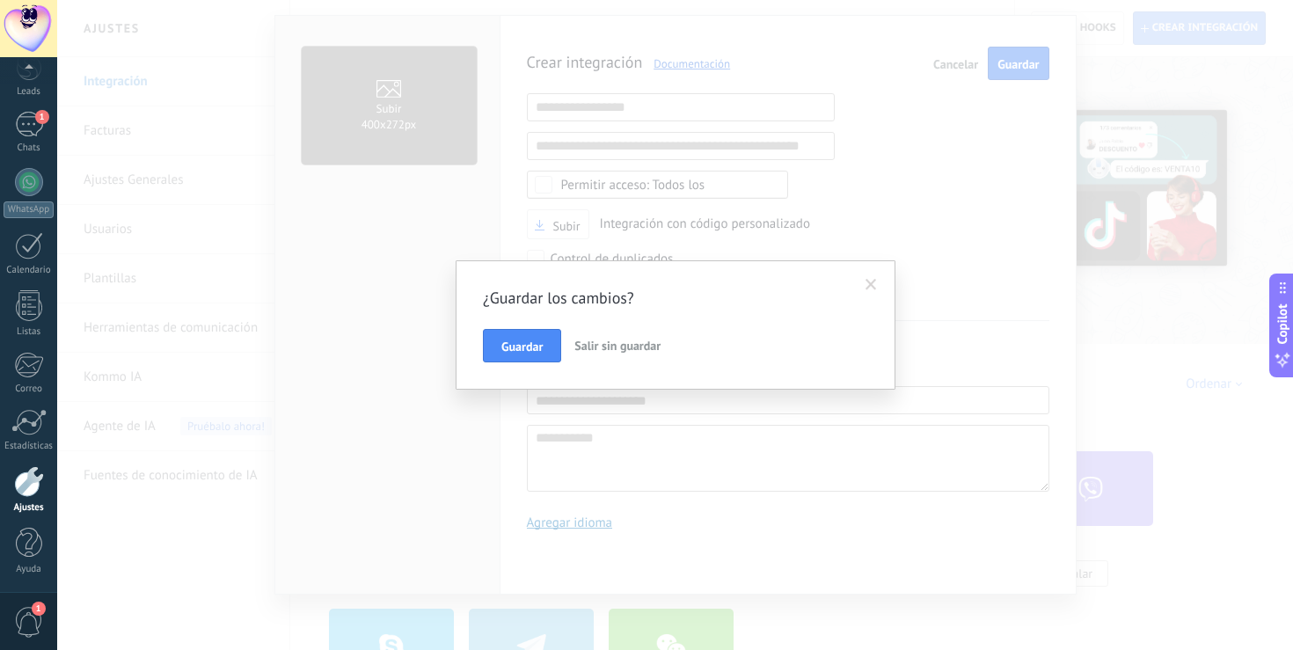
click at [582, 354] on button "Salir sin guardar" at bounding box center [617, 345] width 100 height 33
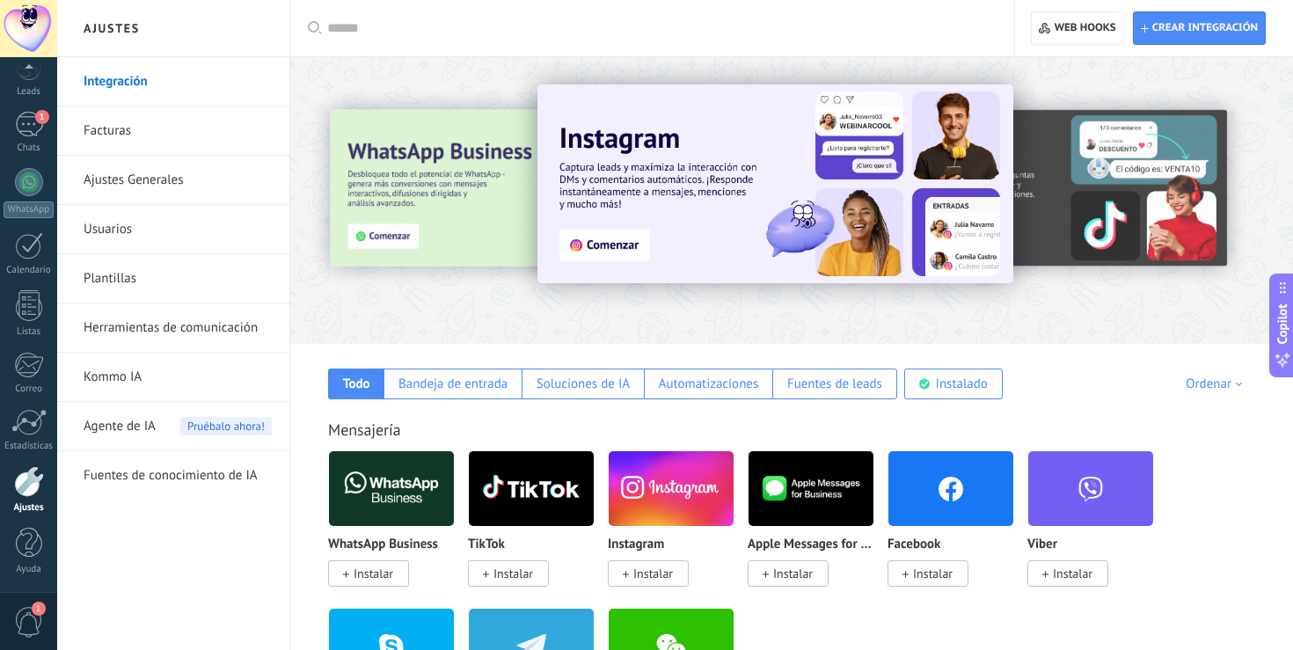
scroll to position [0, 0]
